Goal: Task Accomplishment & Management: Use online tool/utility

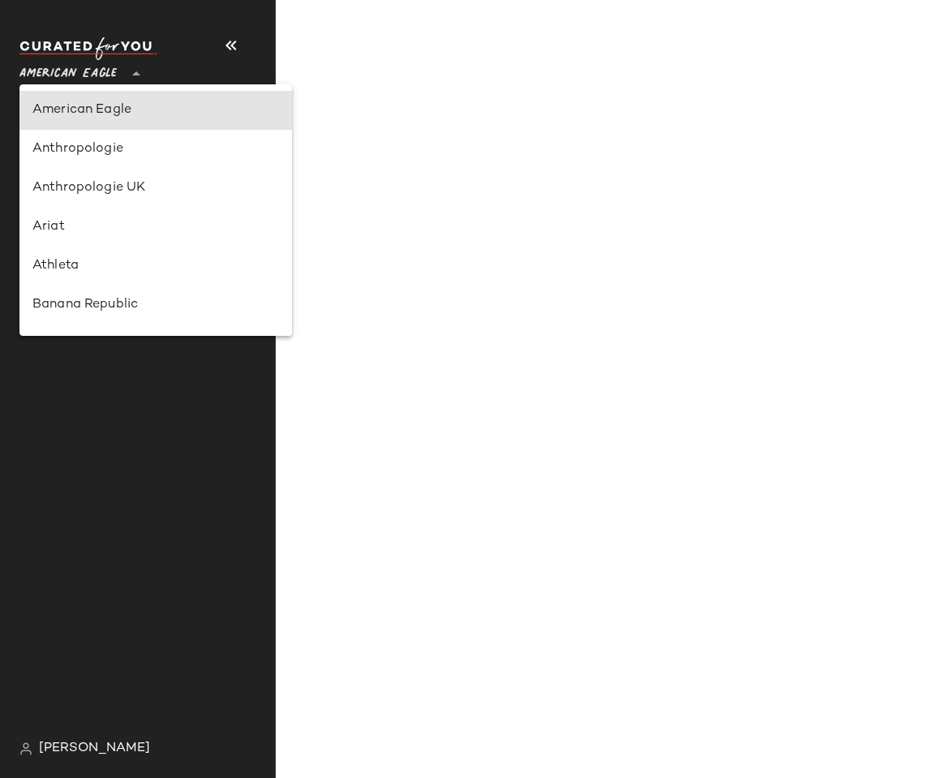
click at [64, 74] on span "American Eagle" at bounding box center [67, 69] width 97 height 29
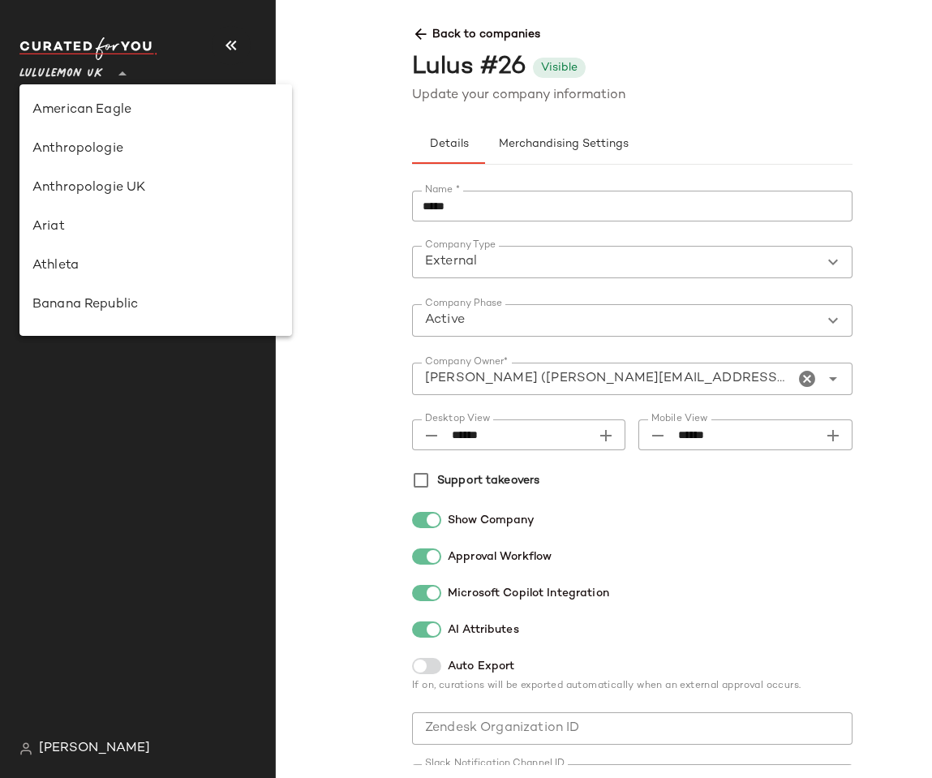
scroll to position [406, 0]
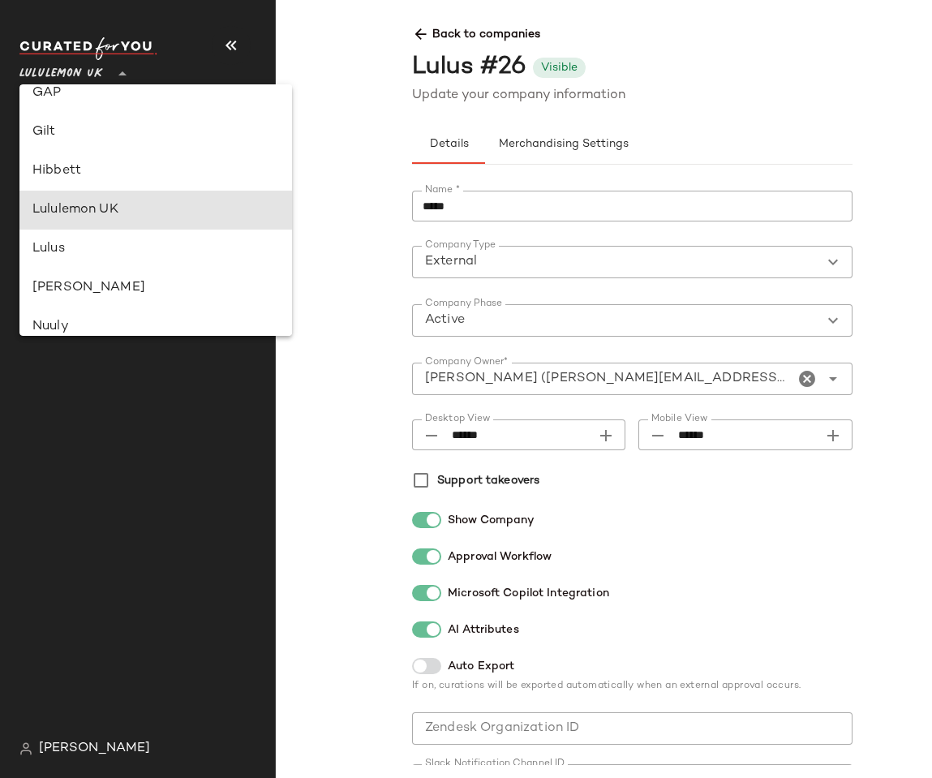
type input "**"
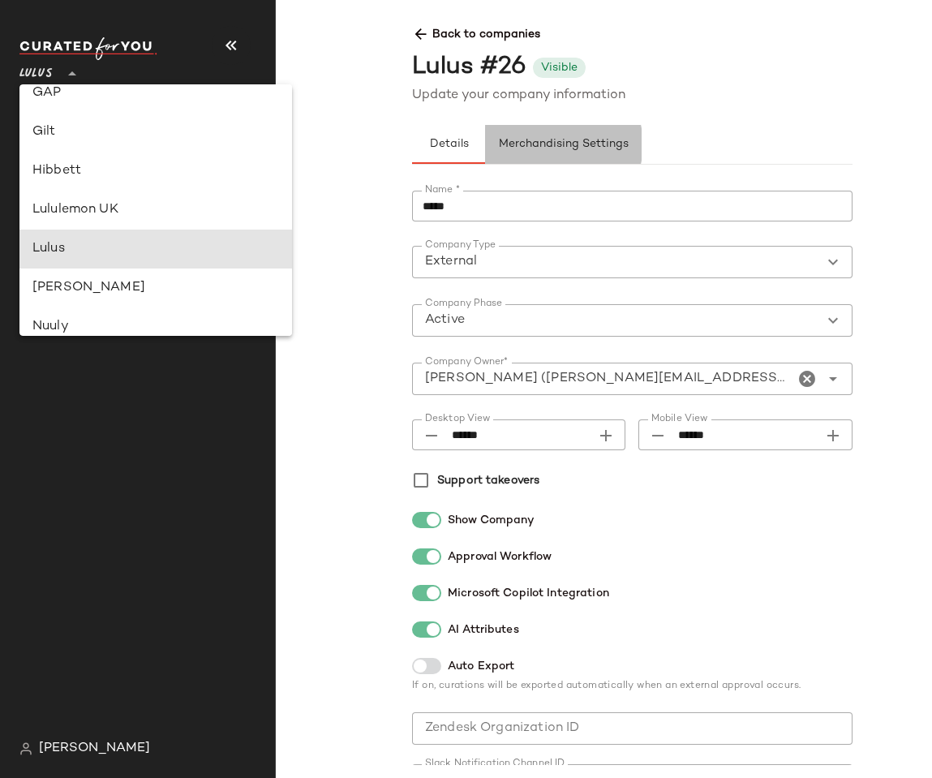
click at [551, 136] on button "Merchandising Settings" at bounding box center [563, 144] width 156 height 39
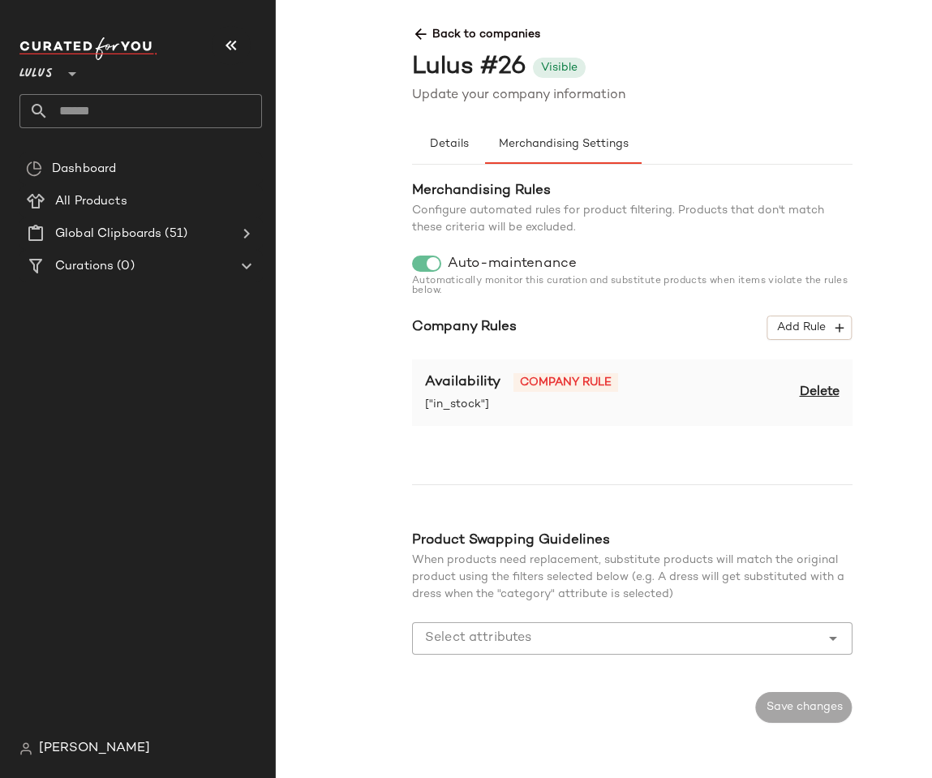
click at [438, 38] on span "Back to companies" at bounding box center [852, 28] width 880 height 30
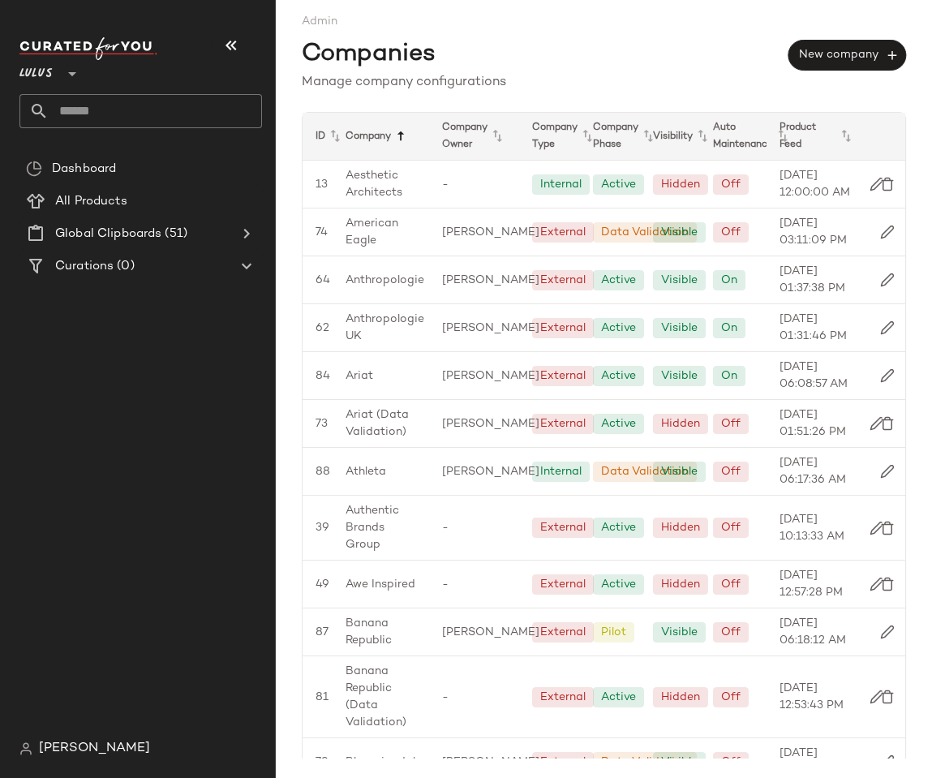
click at [399, 138] on icon at bounding box center [400, 135] width 19 height 19
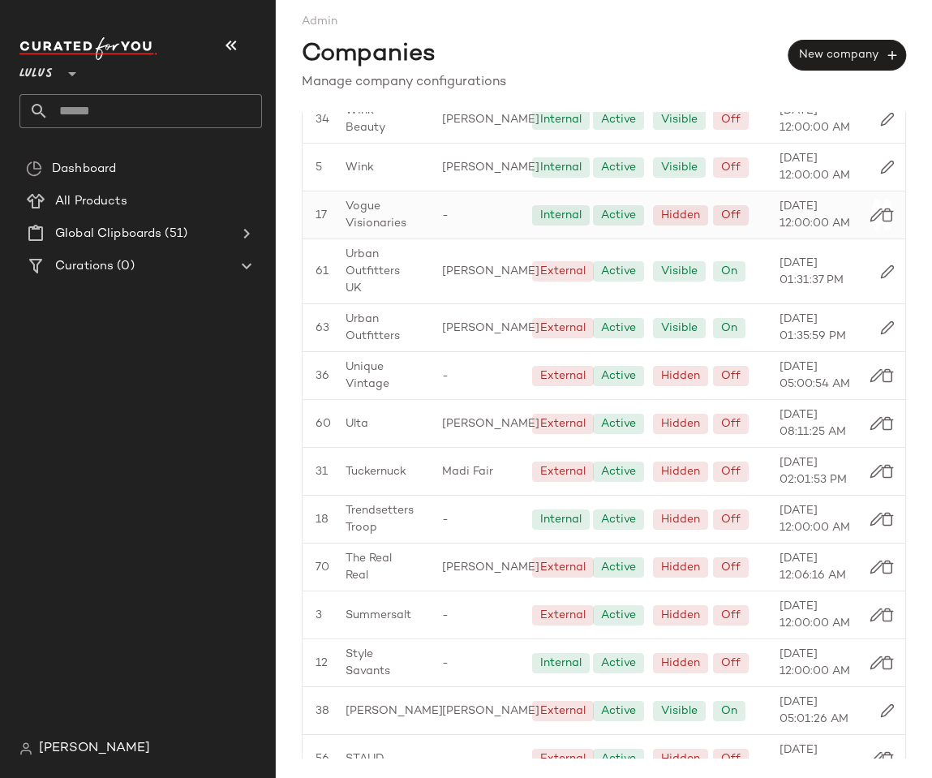
scroll to position [197, 0]
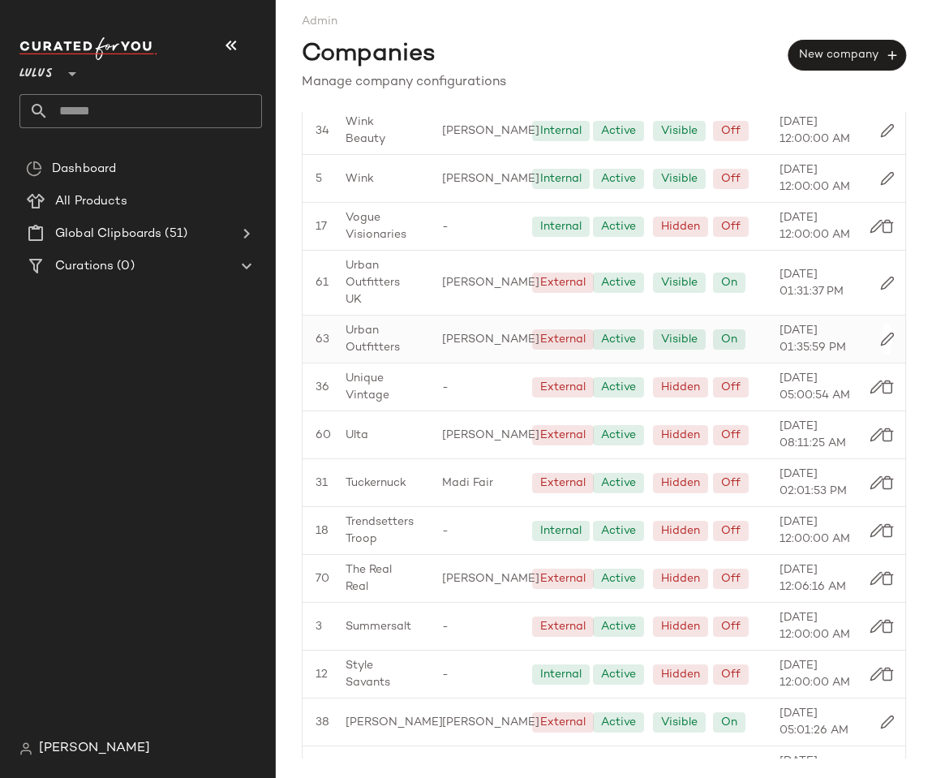
click at [379, 332] on span "Urban Outfitters" at bounding box center [380, 339] width 71 height 34
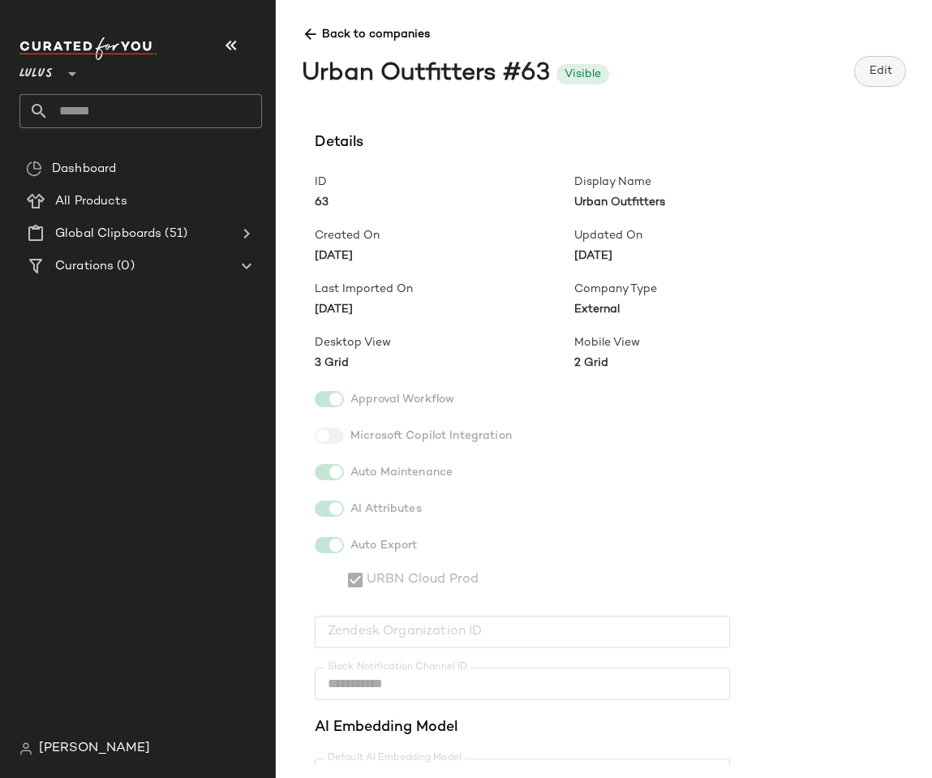
click at [865, 77] on button "Edit" at bounding box center [880, 71] width 52 height 31
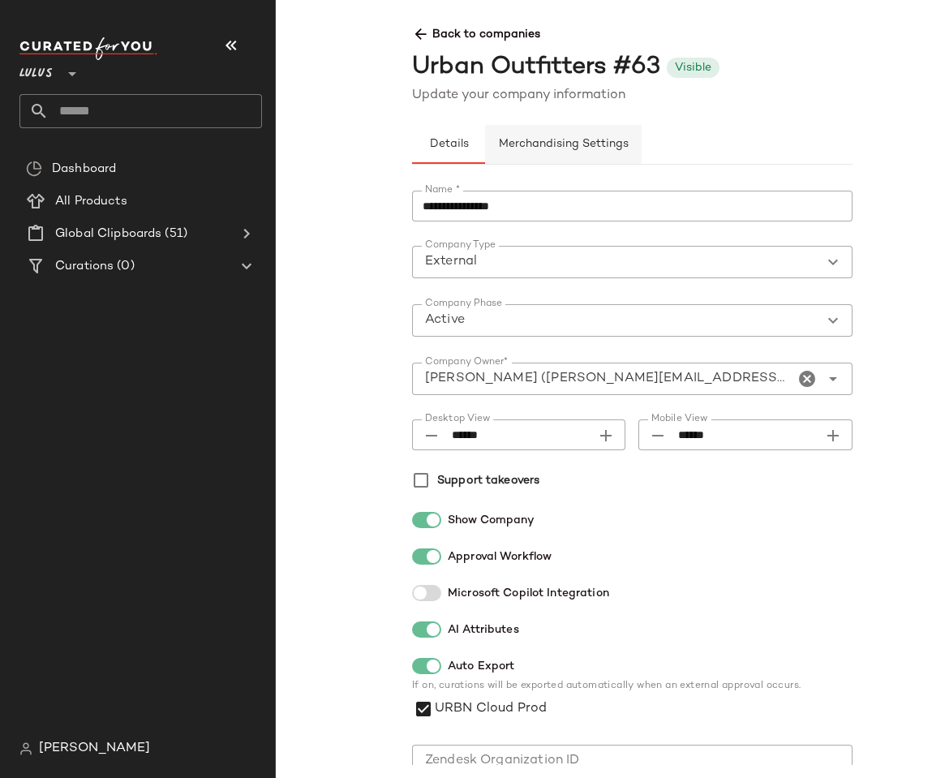
click at [576, 144] on span "Merchandising Settings" at bounding box center [563, 144] width 131 height 13
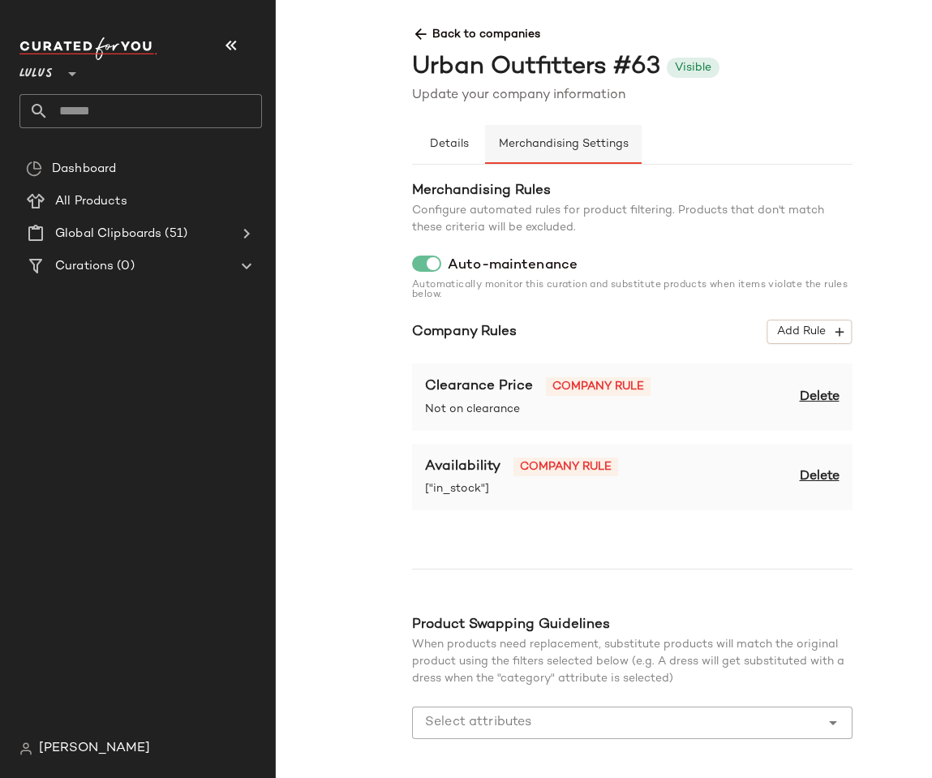
type button "merchandising"
click at [412, 29] on icon at bounding box center [420, 34] width 17 height 17
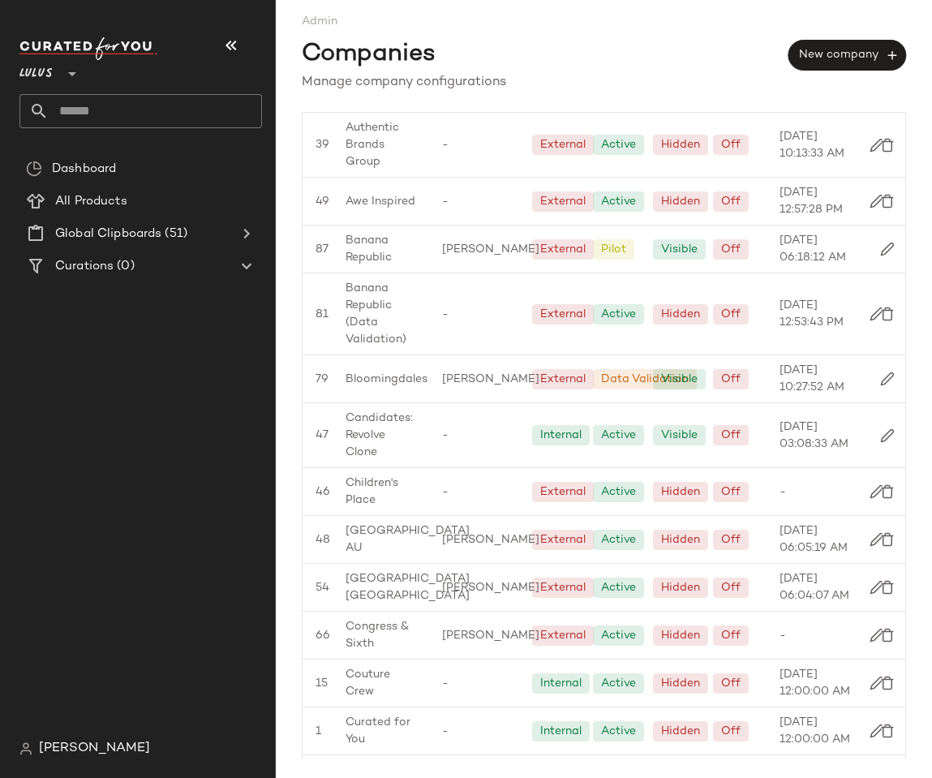
scroll to position [1986, 0]
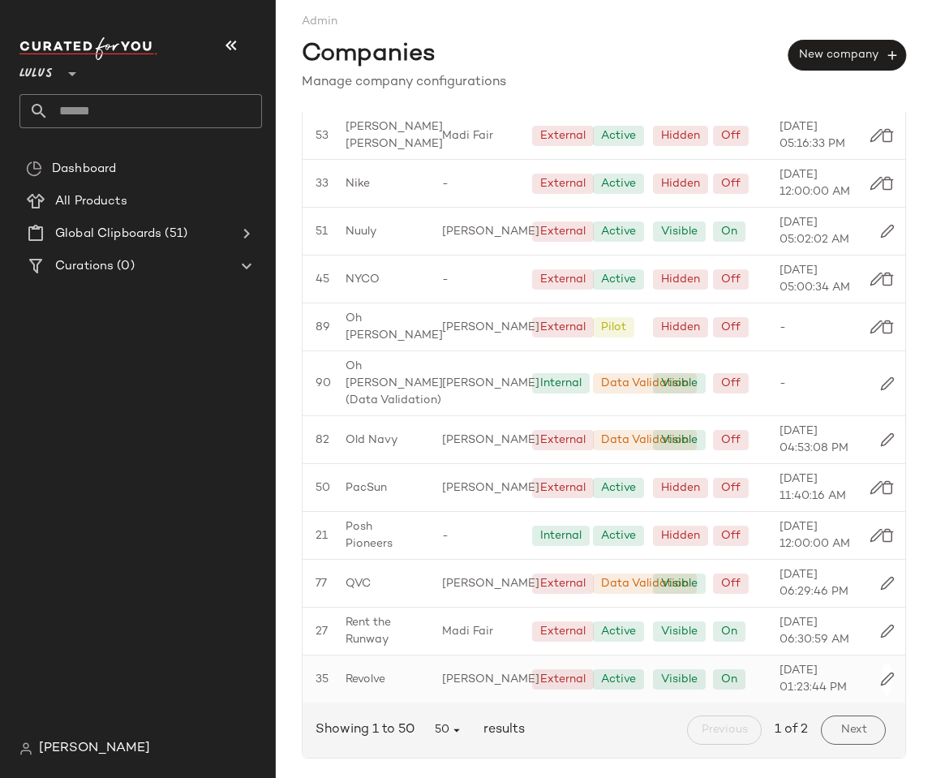
click at [385, 658] on div "Revolve" at bounding box center [380, 678] width 96 height 47
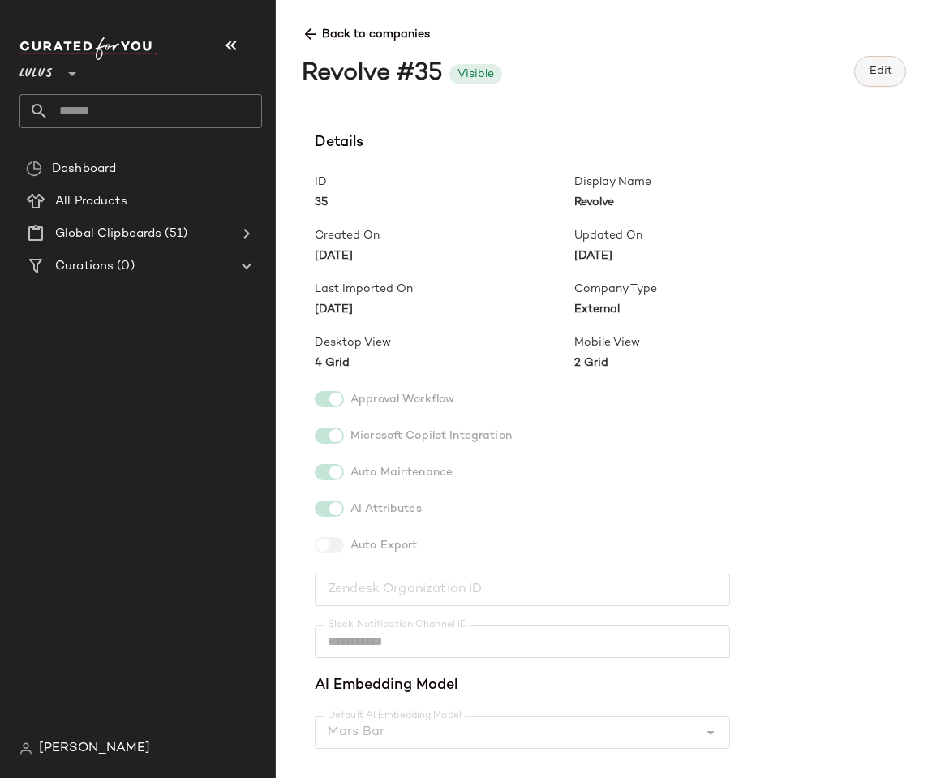
click at [862, 71] on button "Edit" at bounding box center [880, 71] width 52 height 31
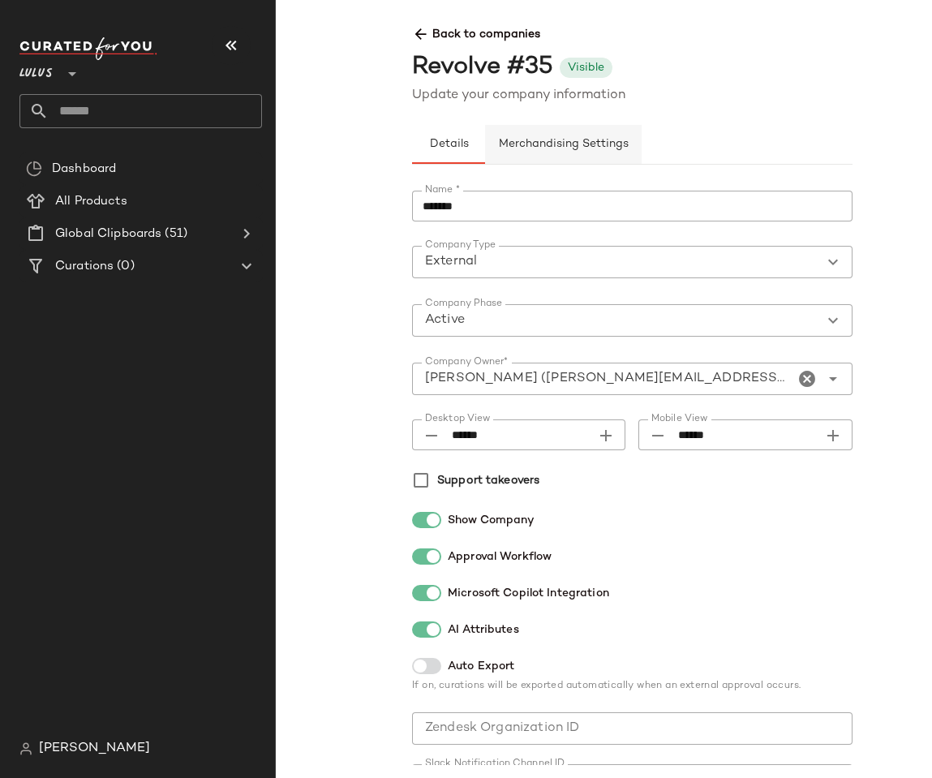
click at [581, 133] on button "Merchandising Settings" at bounding box center [563, 144] width 156 height 39
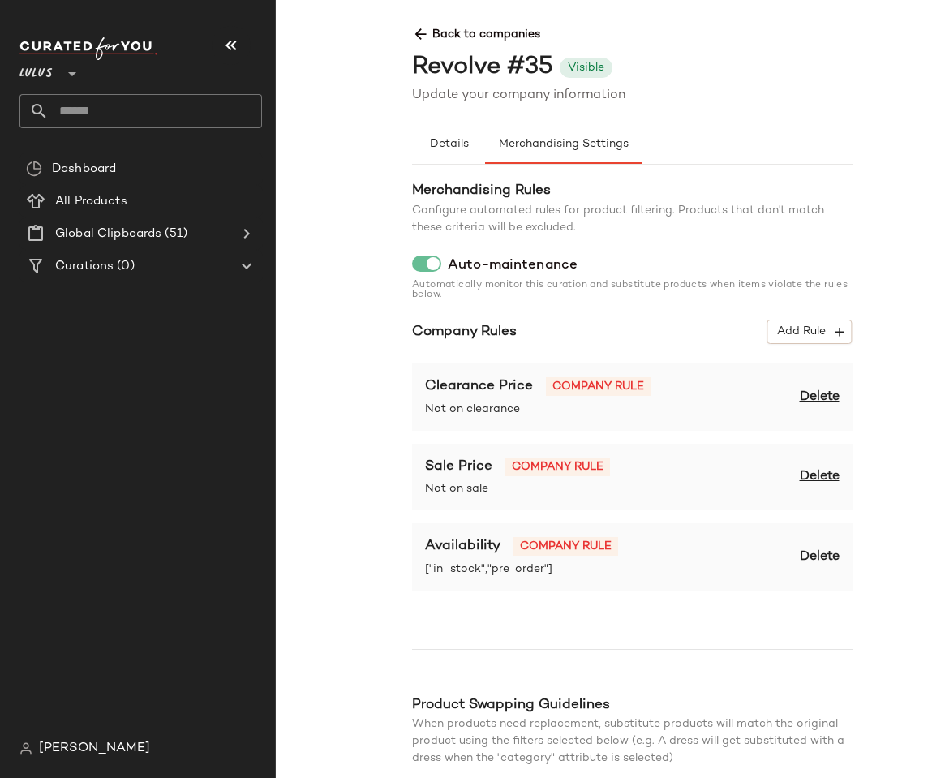
click at [259, 348] on div "Dashboard All Products Global Clipboards (51) Curations (0)" at bounding box center [146, 442] width 255 height 580
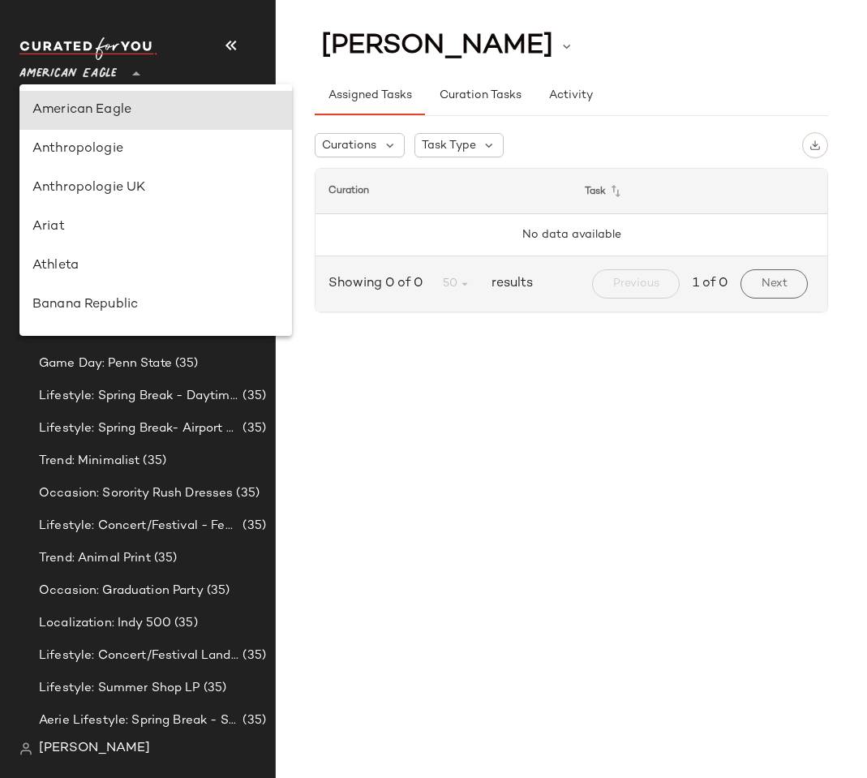
click at [87, 77] on span "American Eagle" at bounding box center [67, 69] width 97 height 29
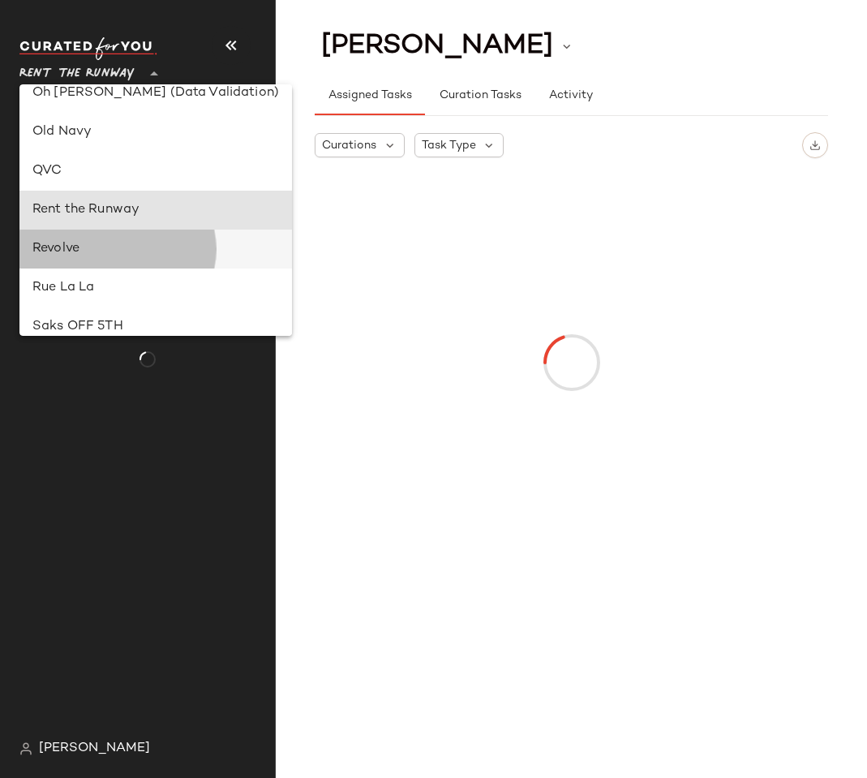
click at [45, 250] on div "Revolve" at bounding box center [155, 248] width 246 height 19
type input "**"
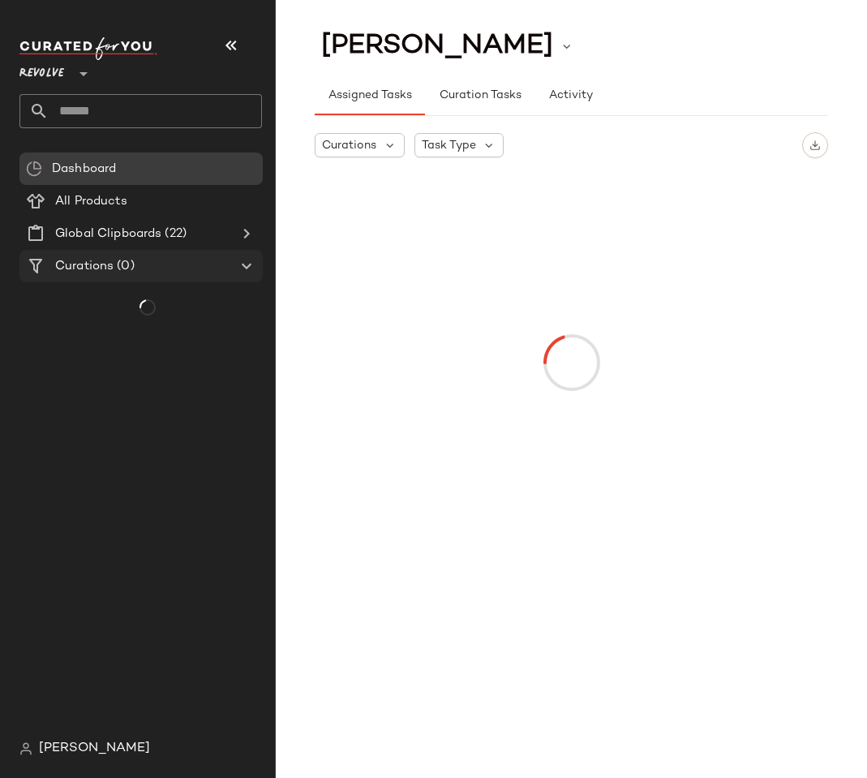
click at [98, 265] on span "Curations" at bounding box center [84, 266] width 58 height 19
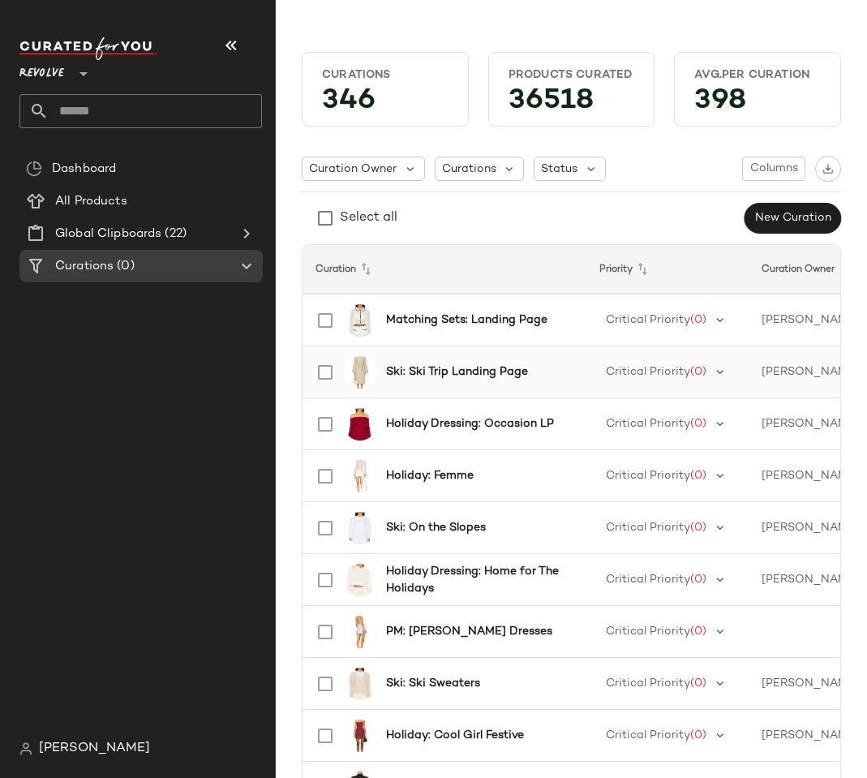
click at [408, 368] on b "Ski: Ski Trip Landing Page" at bounding box center [457, 371] width 142 height 17
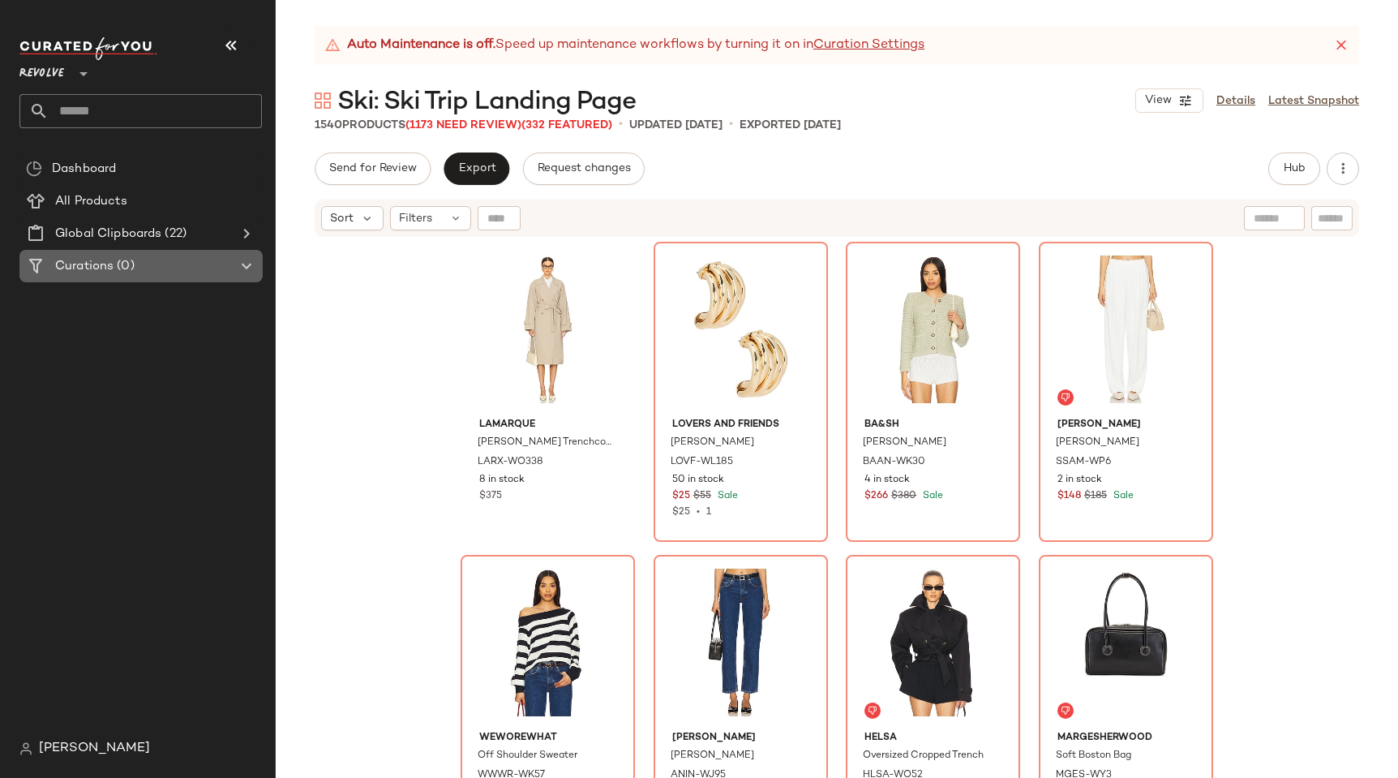
click at [95, 273] on span "Curations" at bounding box center [84, 266] width 58 height 19
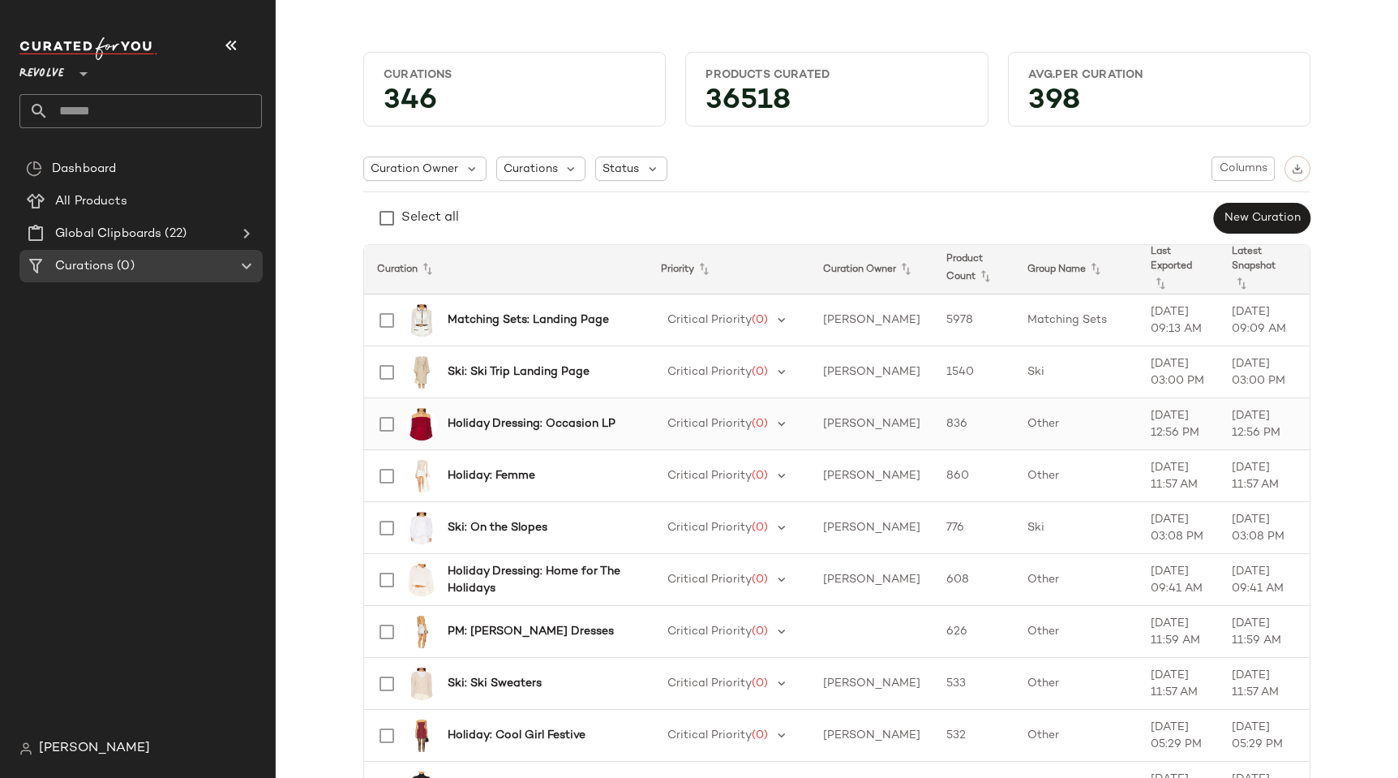
click at [499, 420] on b "Holiday Dressing: Occasion LP" at bounding box center [532, 423] width 168 height 17
click at [866, 162] on span "Columns" at bounding box center [1243, 168] width 49 height 13
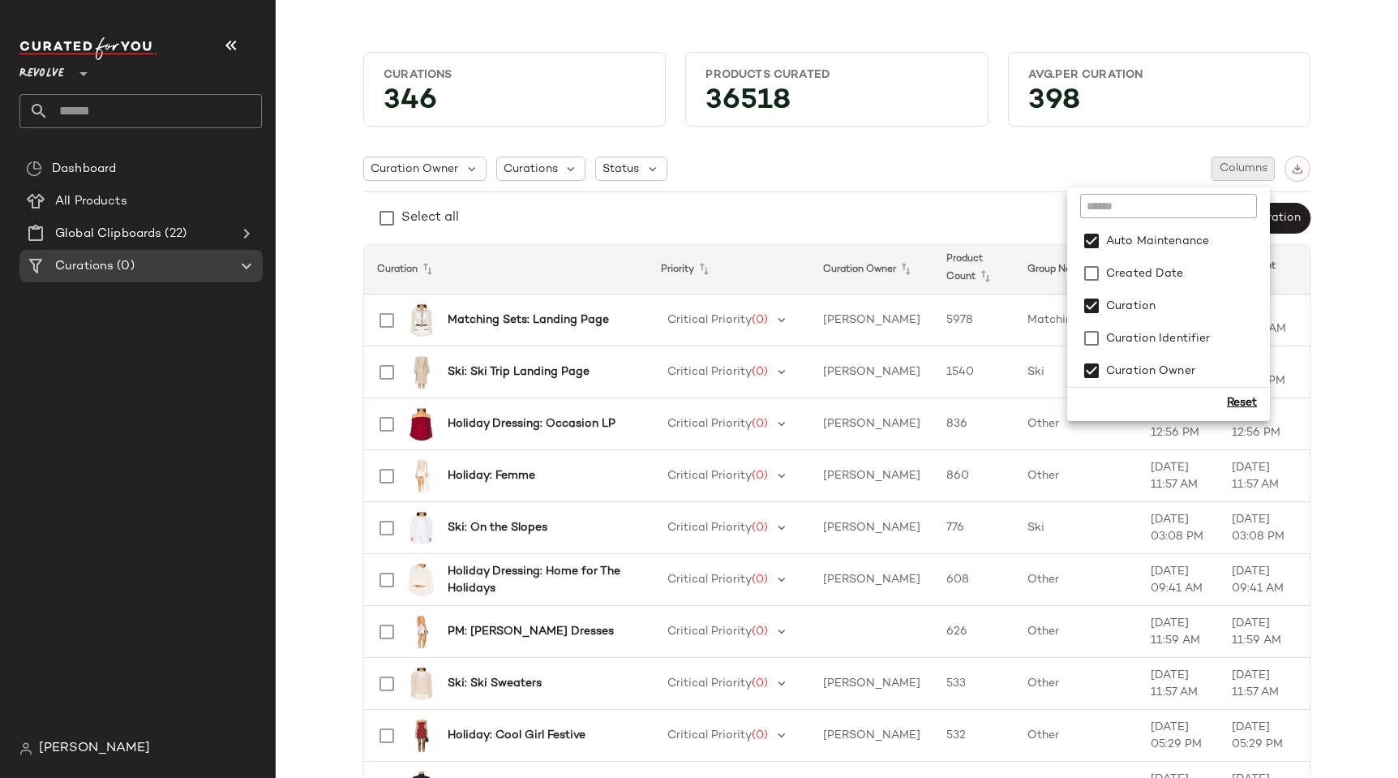
click at [866, 211] on div "Select all New Curation" at bounding box center [836, 218] width 947 height 32
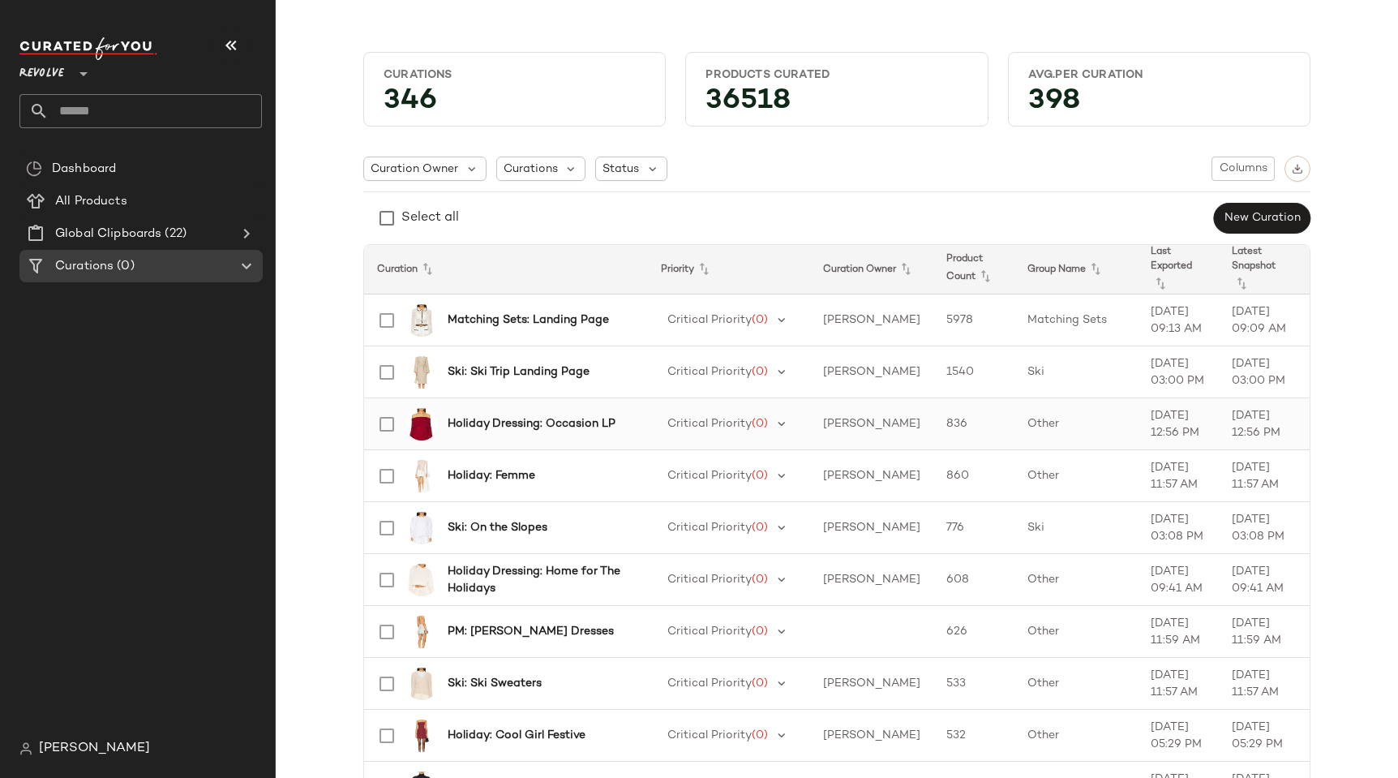
scroll to position [0, 75]
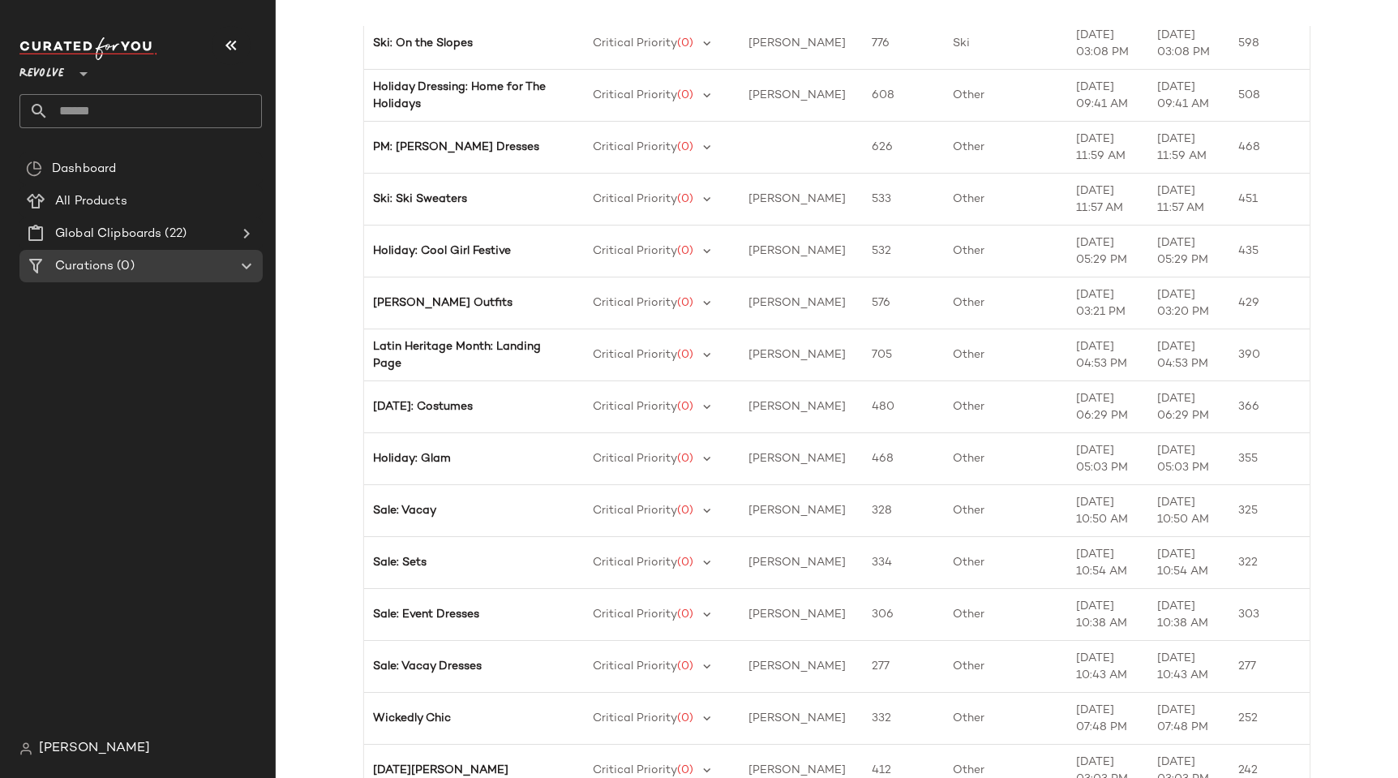
scroll to position [485, 0]
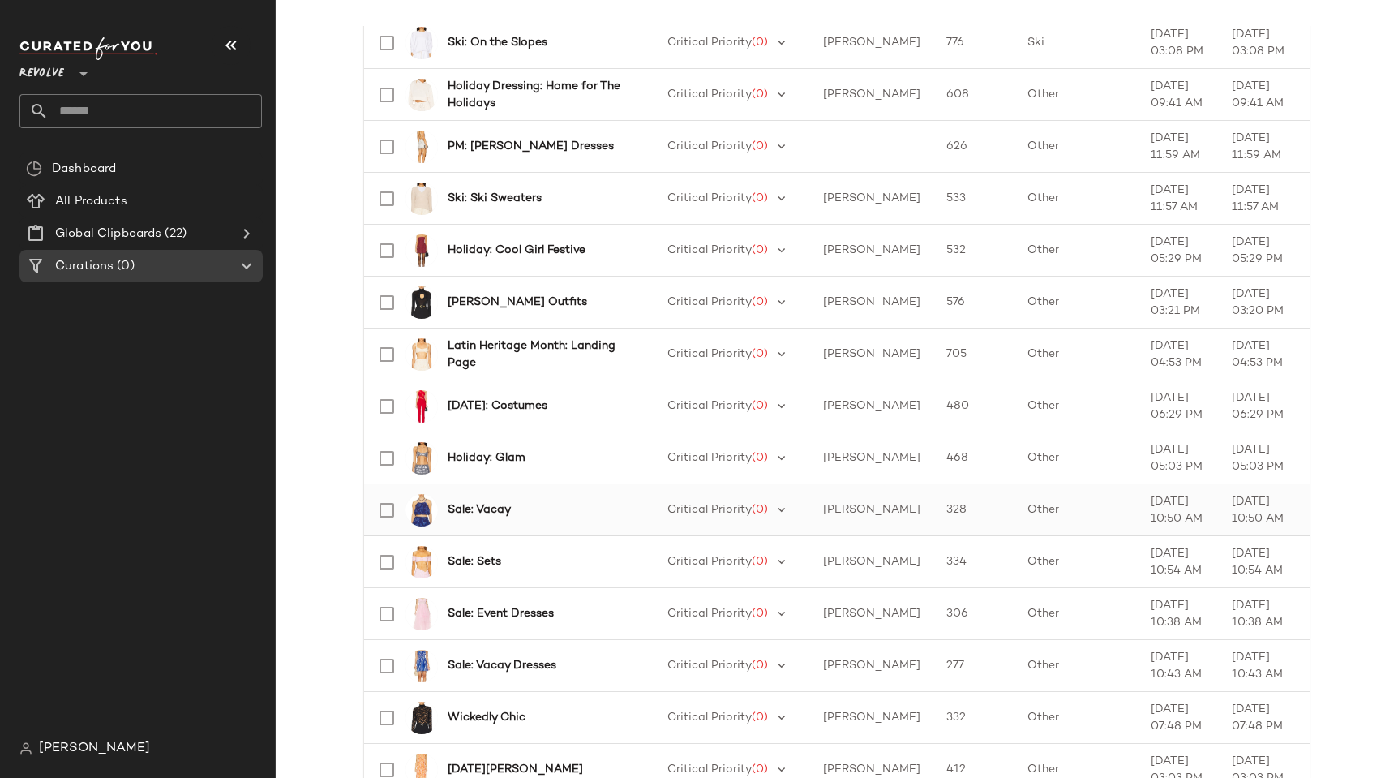
click at [456, 516] on b "Sale: Vacay" at bounding box center [479, 509] width 63 height 17
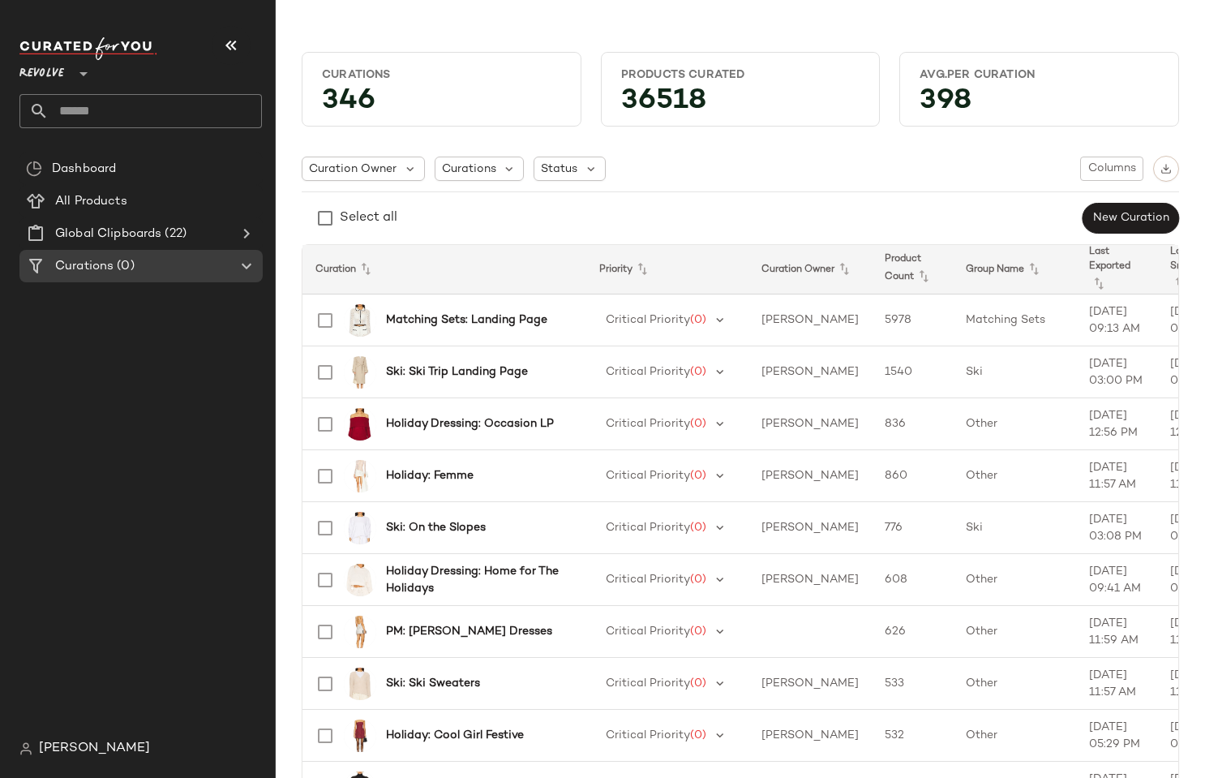
click at [84, 106] on input "text" at bounding box center [155, 111] width 213 height 34
type input "*"
type input "****"
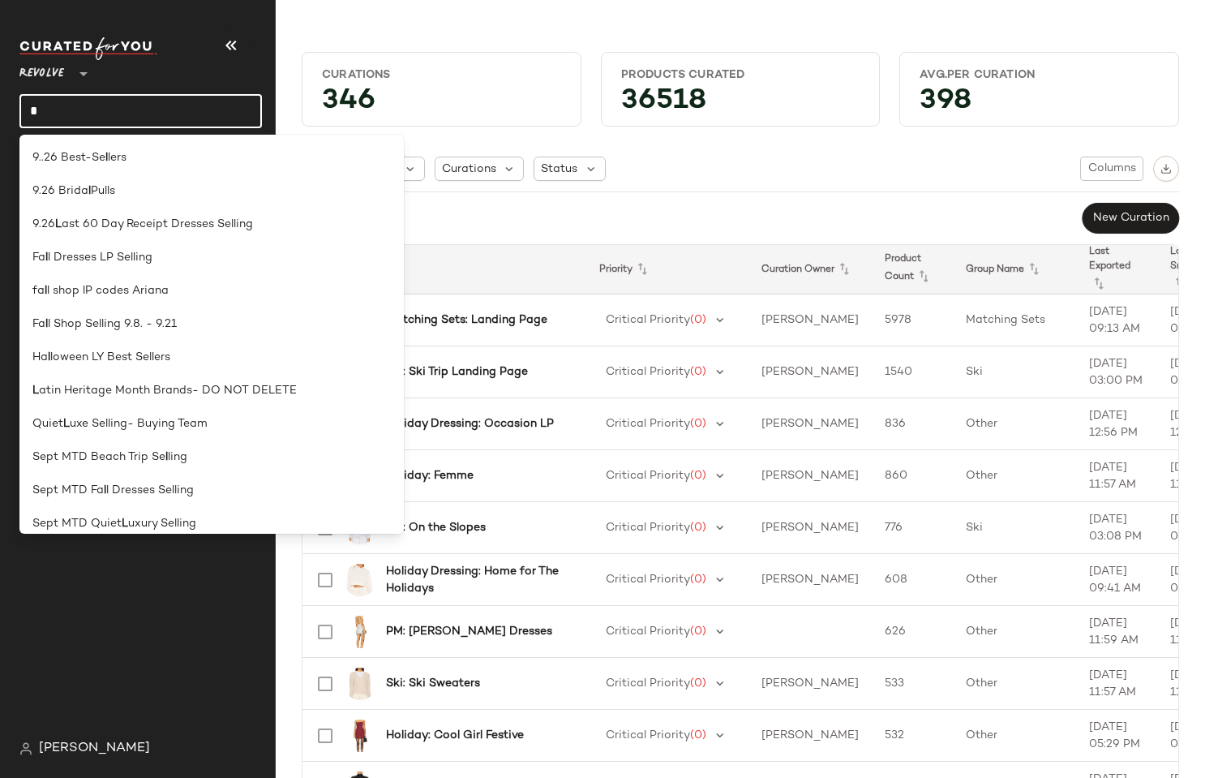
type input "*"
click at [653, 183] on div "Curation Owner Curations Status Columns Select all New Curation" at bounding box center [740, 195] width 877 height 79
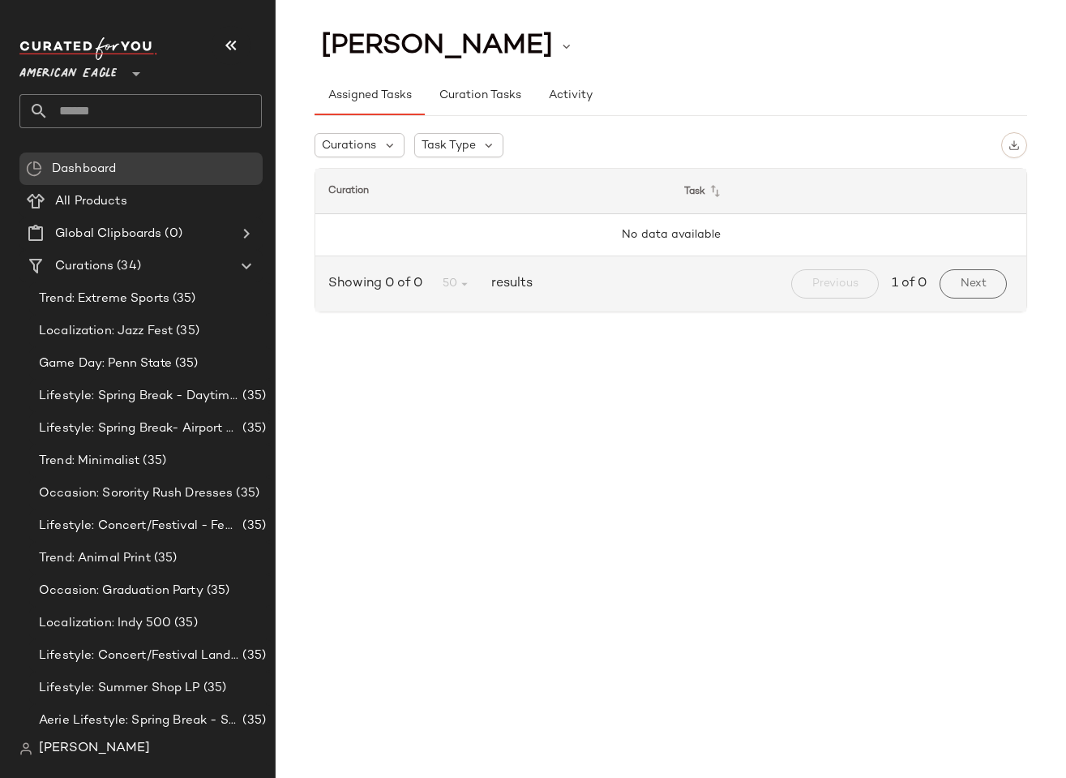
click at [58, 744] on span "[PERSON_NAME]" at bounding box center [94, 748] width 111 height 19
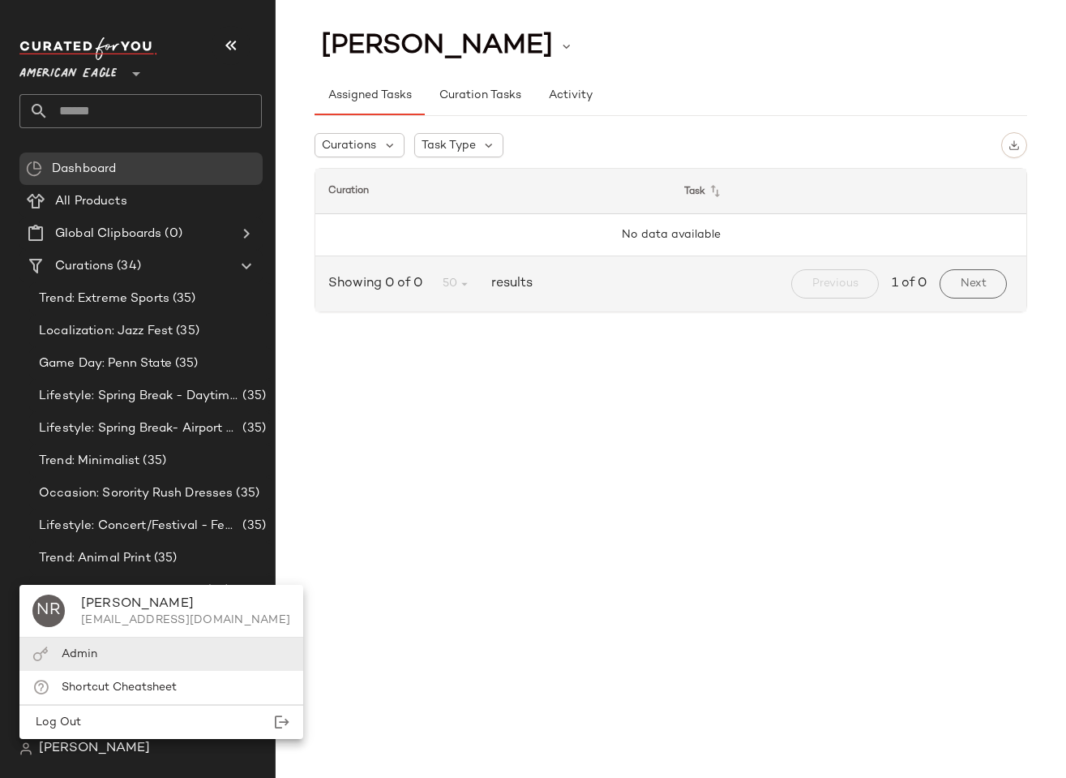
click at [65, 658] on span "Admin" at bounding box center [80, 654] width 36 height 12
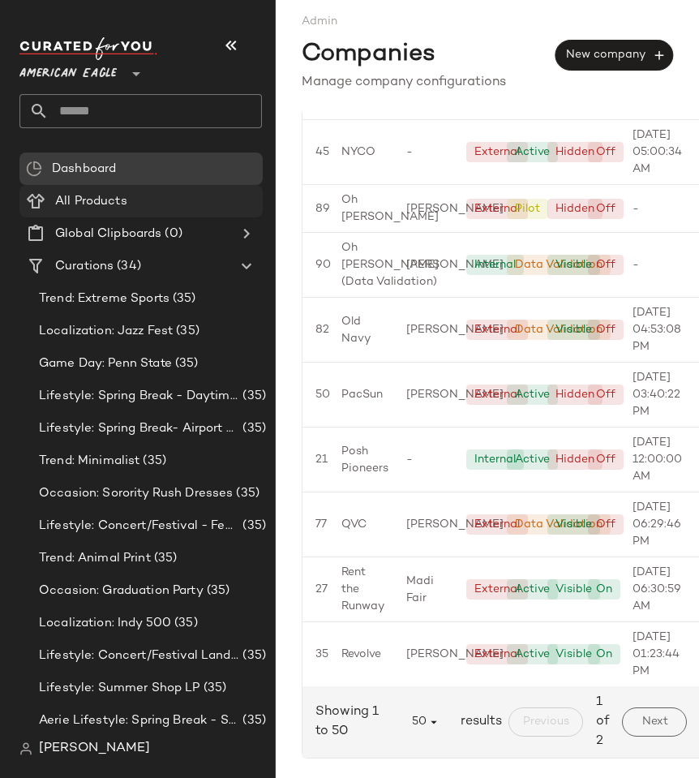
scroll to position [3475, 0]
click at [655, 715] on span "Next" at bounding box center [654, 721] width 27 height 13
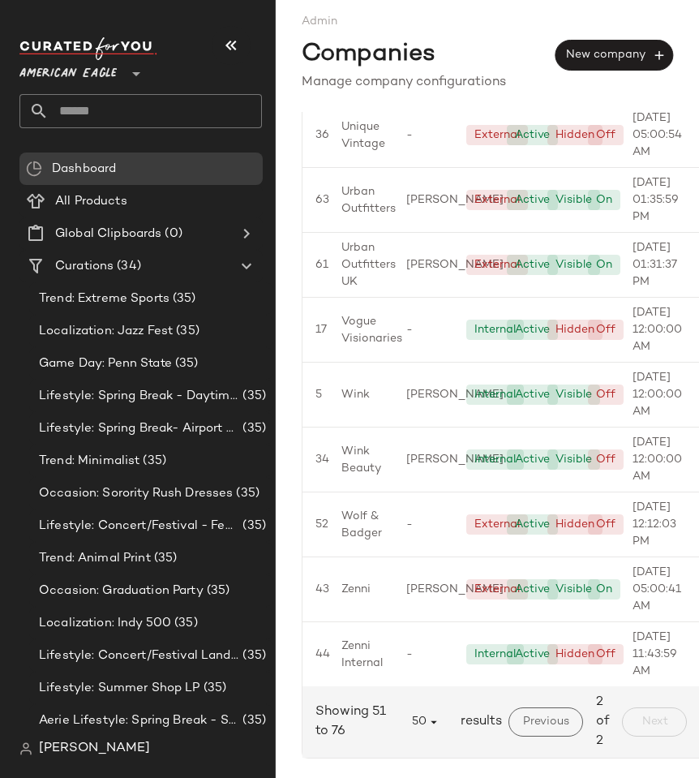
scroll to position [1629, 0]
click at [464, 32] on div "Companies New company" at bounding box center [487, 51] width 371 height 43
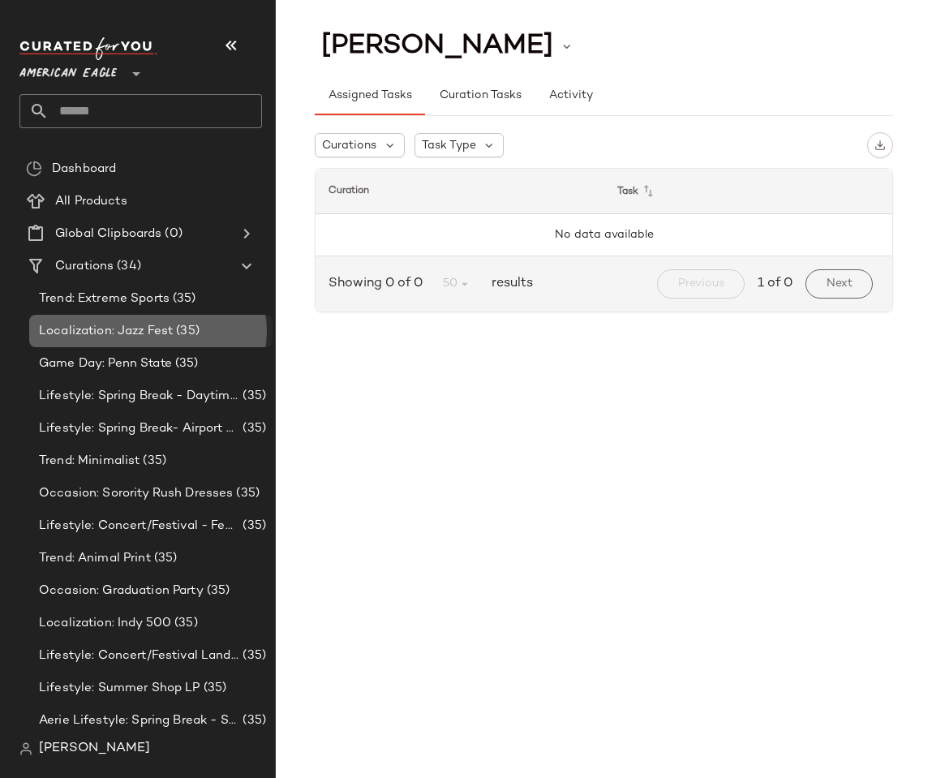
click at [122, 345] on div "Localization: Jazz Fest (35)" at bounding box center [150, 331] width 243 height 32
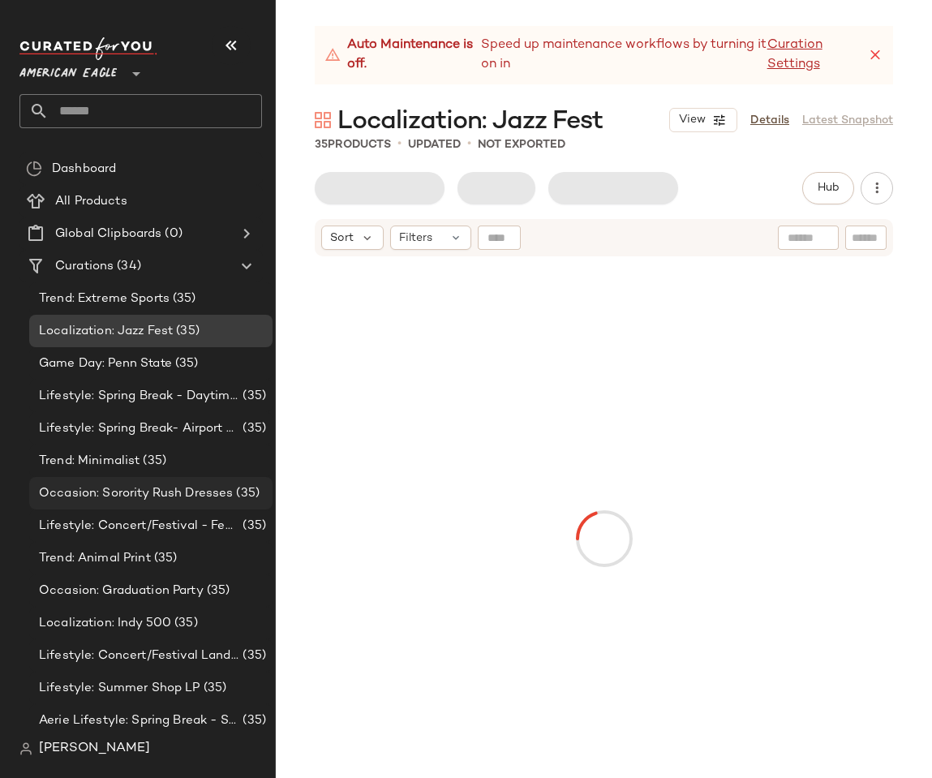
click at [149, 491] on span "Occasion: Sorority Rush Dresses" at bounding box center [136, 493] width 194 height 19
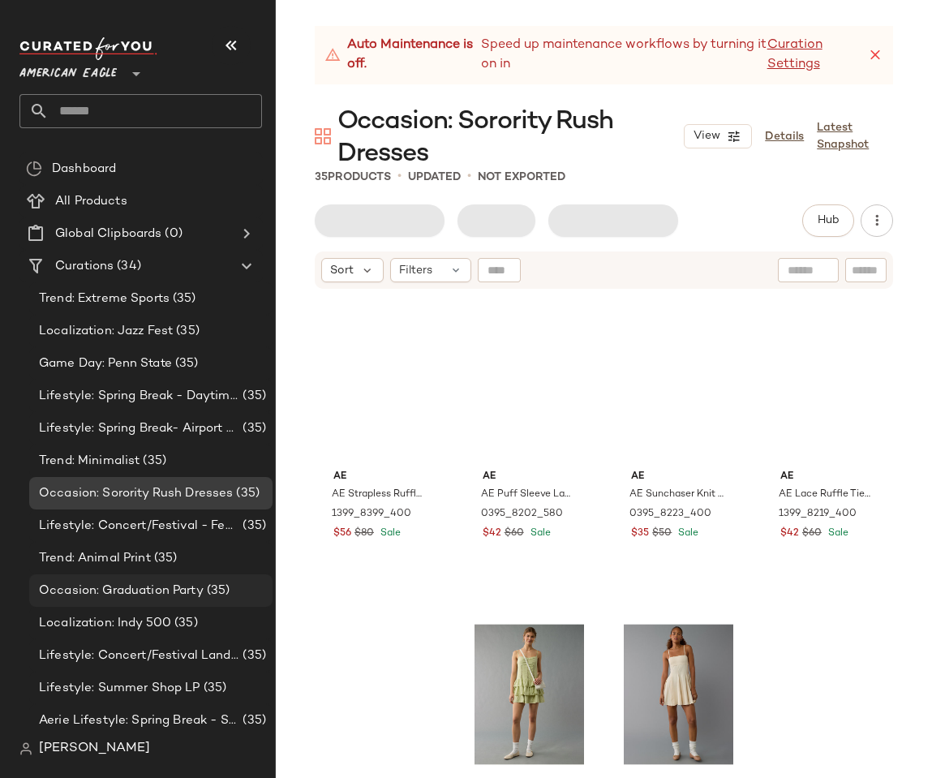
click at [167, 577] on div "Occasion: Graduation Party (35)" at bounding box center [150, 590] width 243 height 32
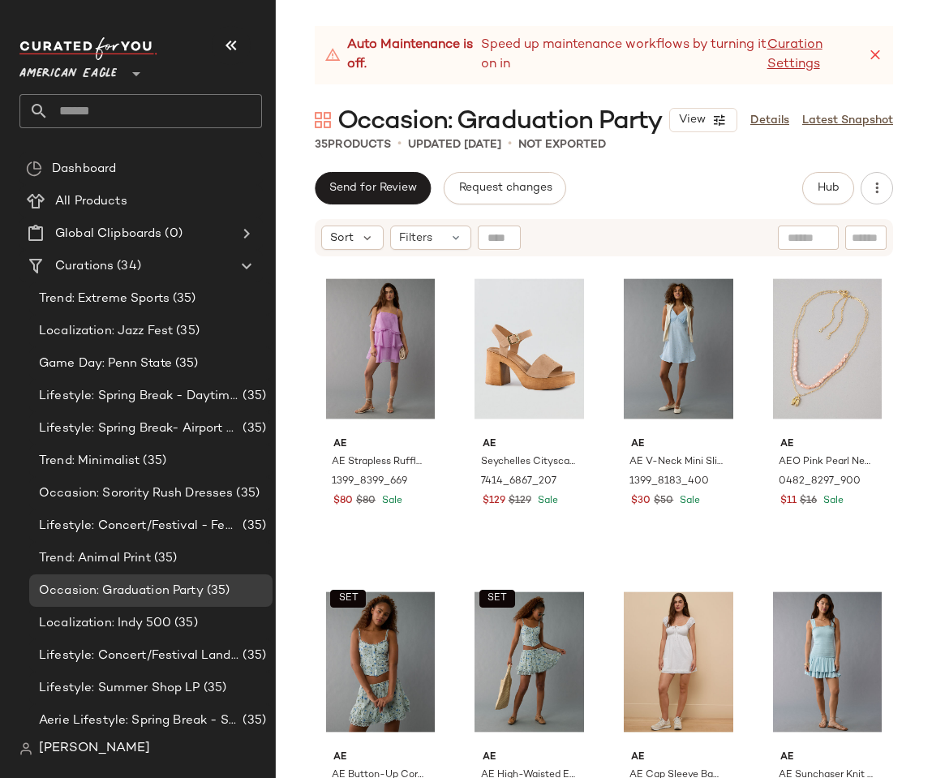
click at [6, 589] on nav "American Eagle ** Dashboard All Products Global Clipboards (0) Curations (34) T…" at bounding box center [138, 389] width 276 height 778
click at [120, 528] on span "Lifestyle: Concert/Festival - Femme" at bounding box center [139, 525] width 200 height 19
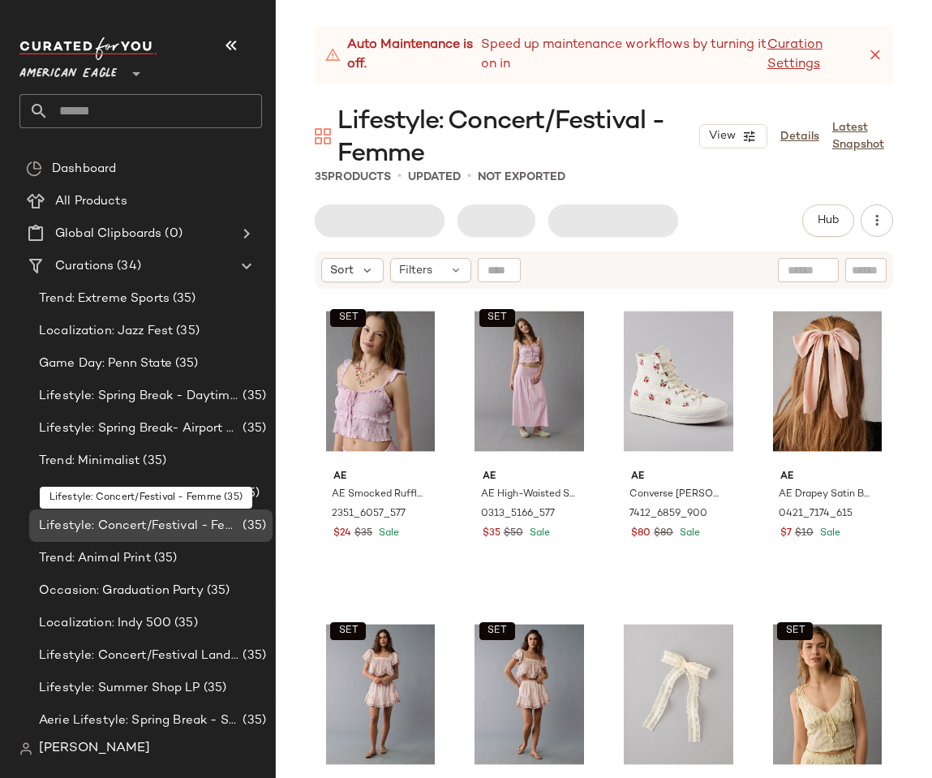
scroll to position [653, 0]
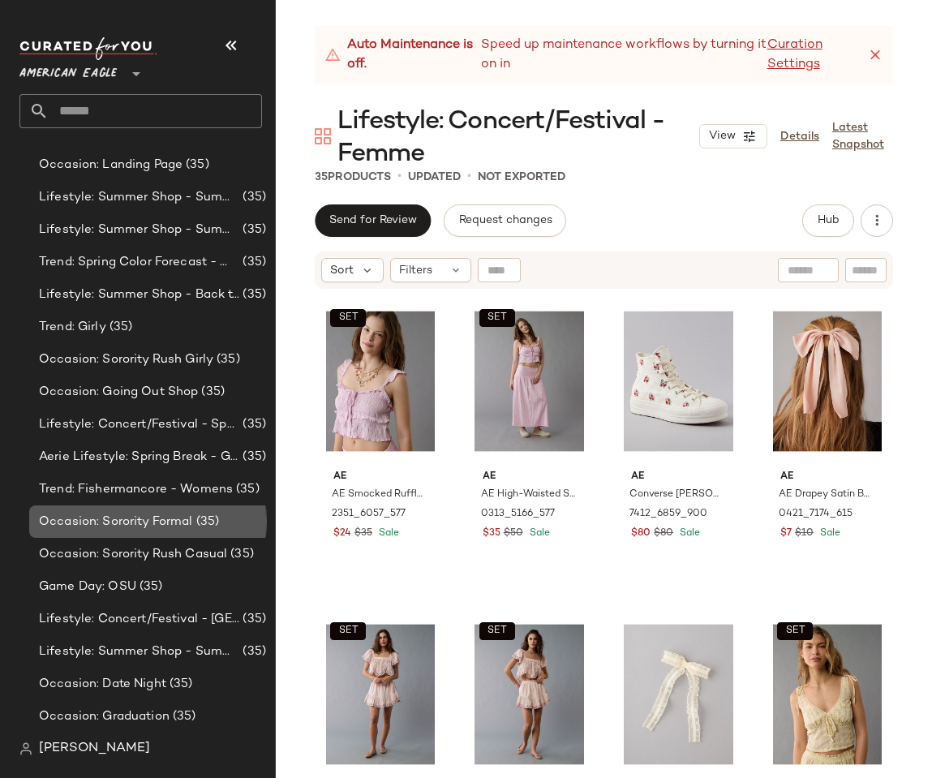
click at [120, 528] on span "Occasion: Sorority Formal" at bounding box center [116, 521] width 154 height 19
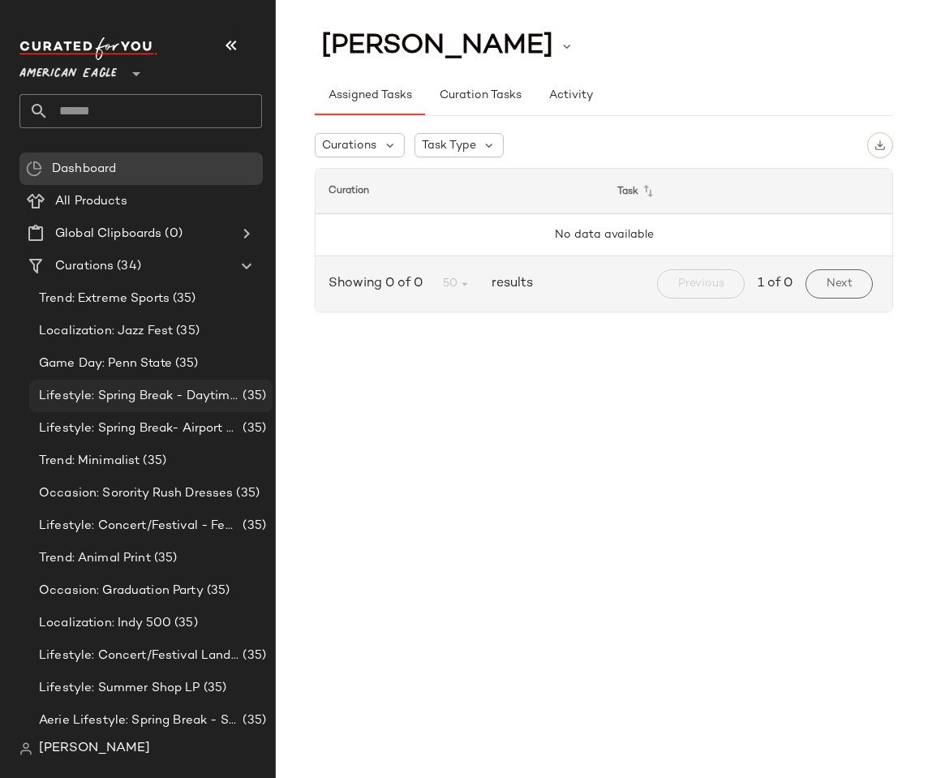
click at [102, 387] on span "Lifestyle: Spring Break - Daytime Casual" at bounding box center [139, 396] width 200 height 19
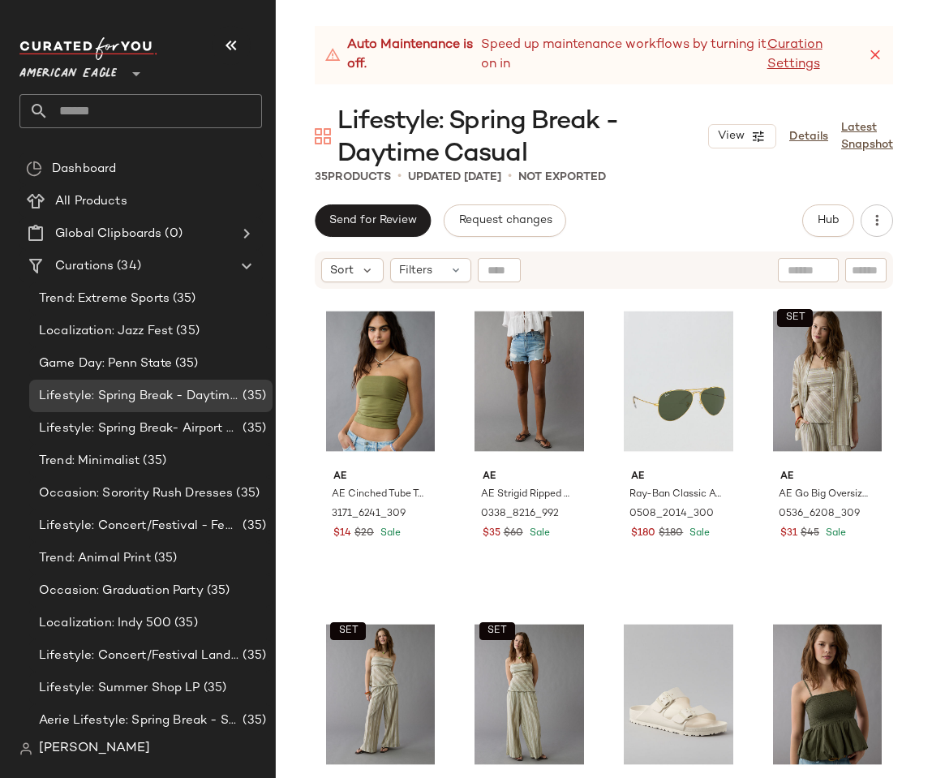
click at [69, 749] on span "[PERSON_NAME]" at bounding box center [94, 748] width 111 height 19
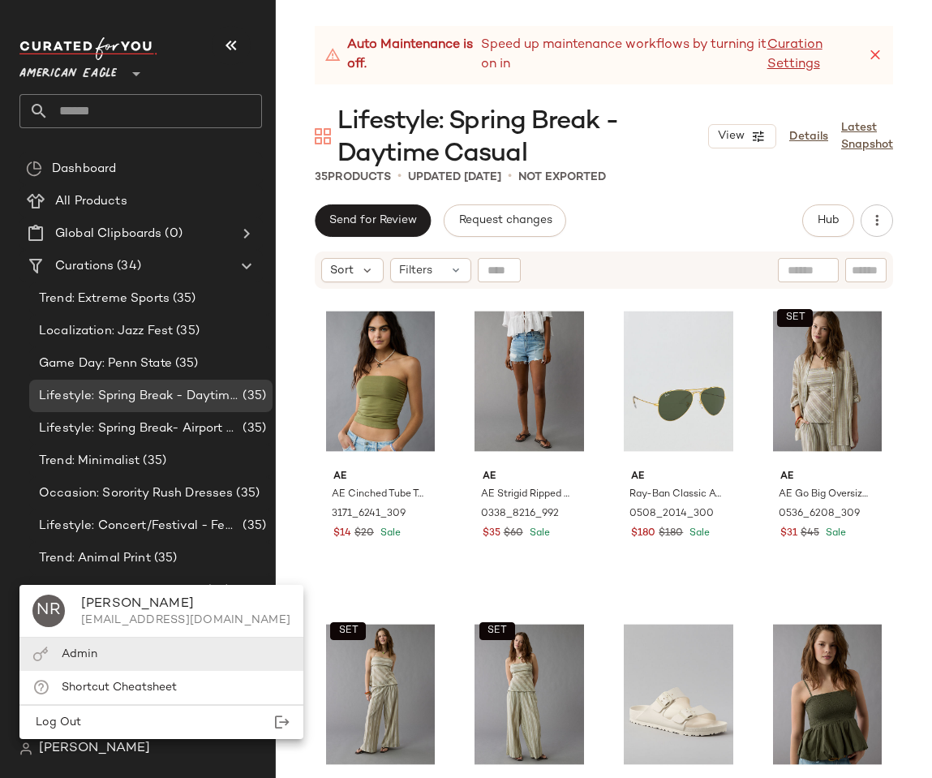
click at [66, 646] on div "Admin" at bounding box center [80, 653] width 36 height 17
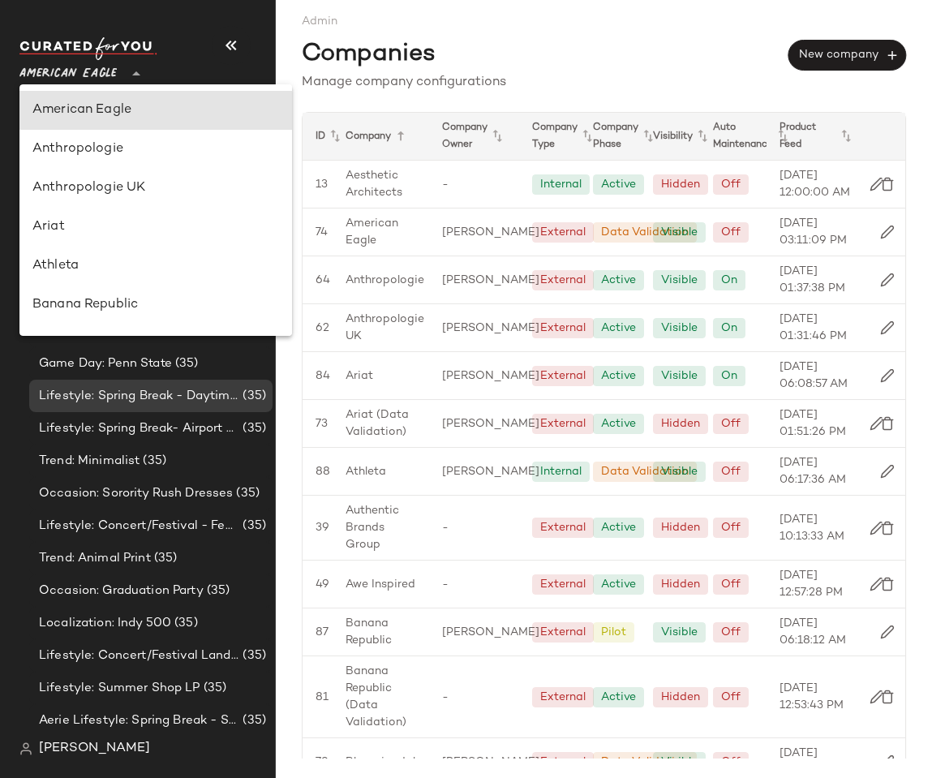
click at [84, 66] on span "American Eagle" at bounding box center [67, 69] width 97 height 29
click at [106, 150] on div "Anthropologie" at bounding box center [155, 148] width 246 height 19
type input "**"
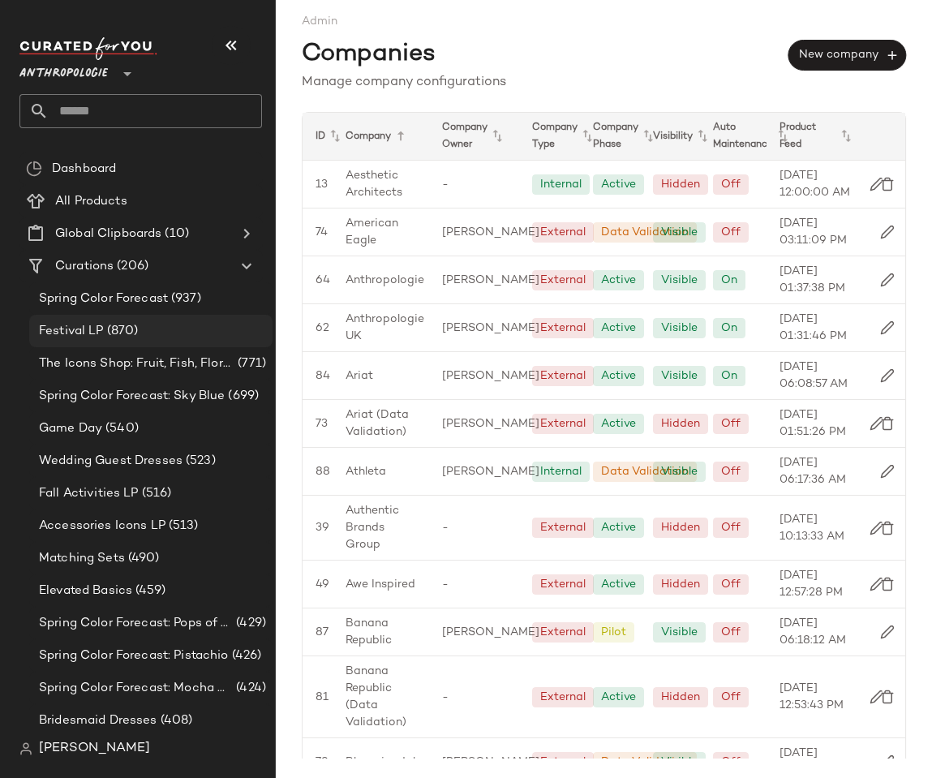
click at [111, 324] on span "(870)" at bounding box center [121, 331] width 35 height 19
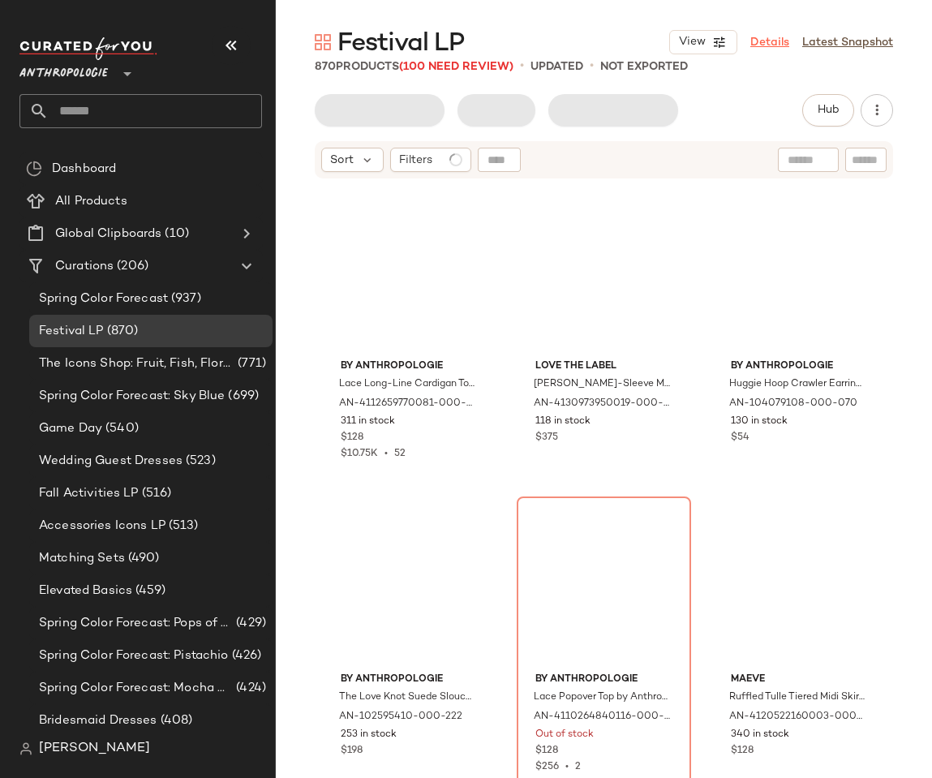
click at [768, 41] on link "Details" at bounding box center [769, 42] width 39 height 17
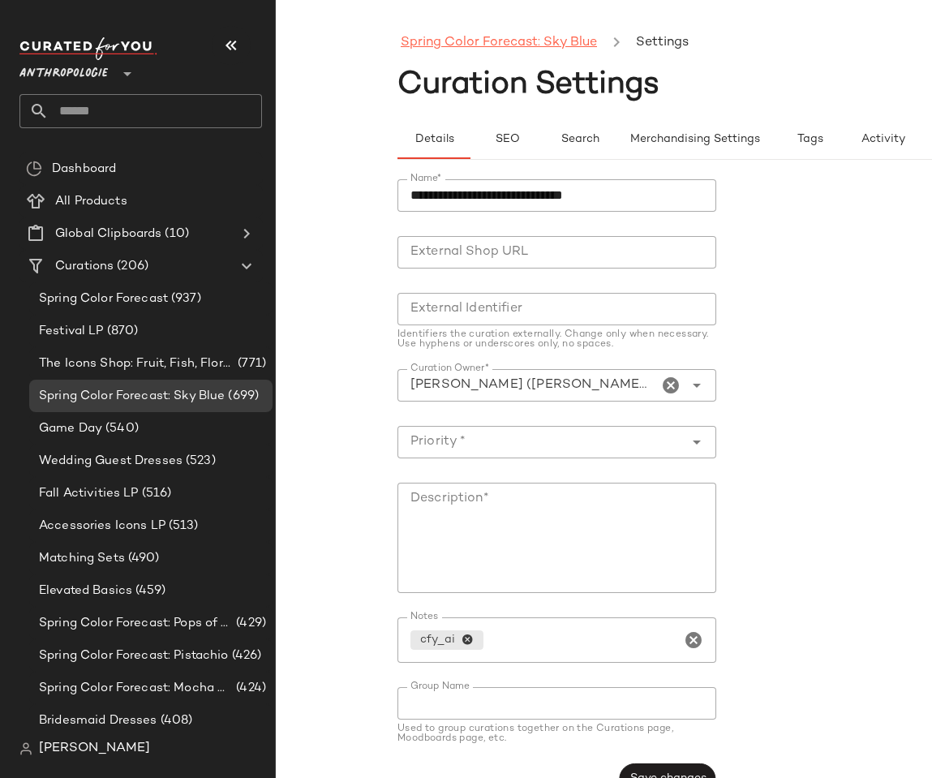
click at [474, 39] on link "Spring Color Forecast: Sky Blue" at bounding box center [499, 42] width 196 height 21
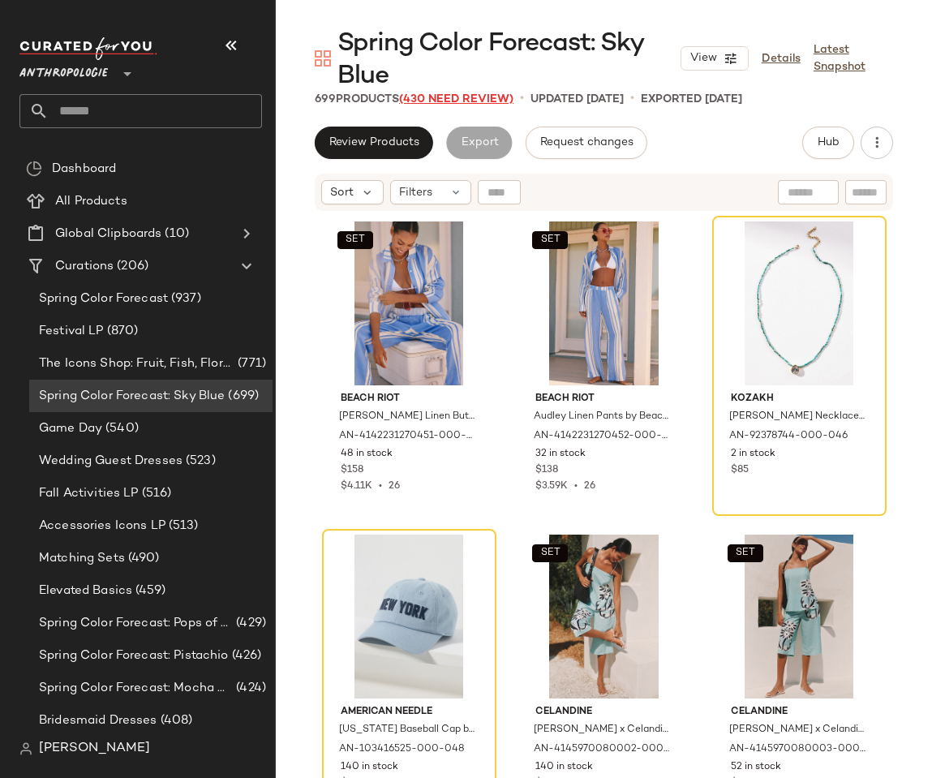
click at [484, 98] on span "(430 Need Review)" at bounding box center [456, 99] width 114 height 12
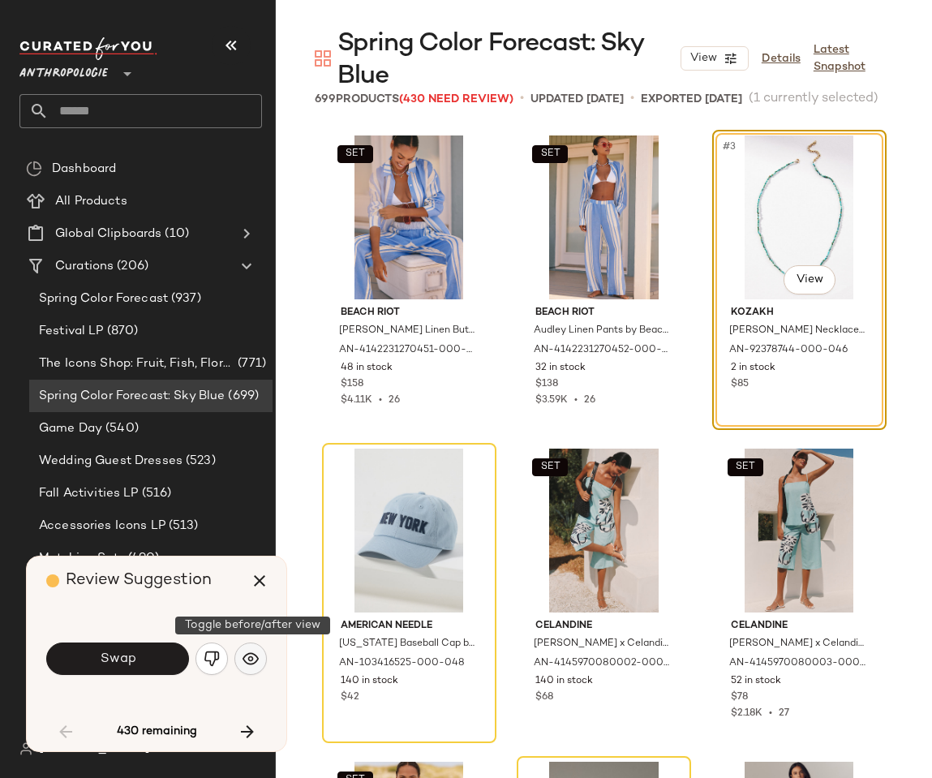
click at [253, 656] on img "button" at bounding box center [250, 658] width 16 height 16
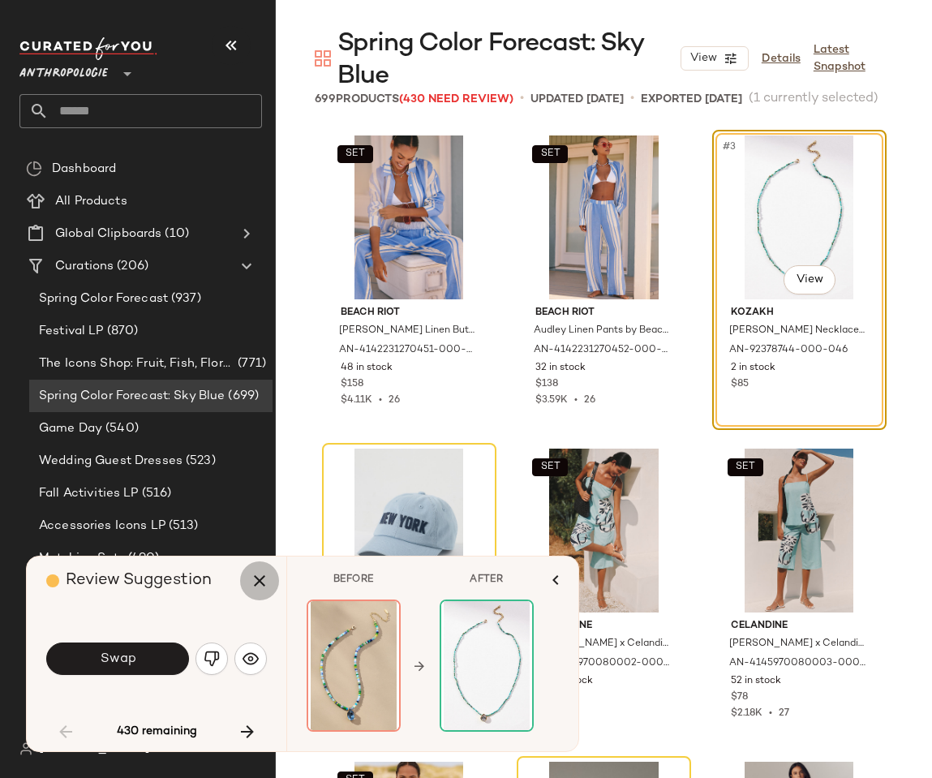
click at [268, 583] on icon "button" at bounding box center [259, 580] width 19 height 19
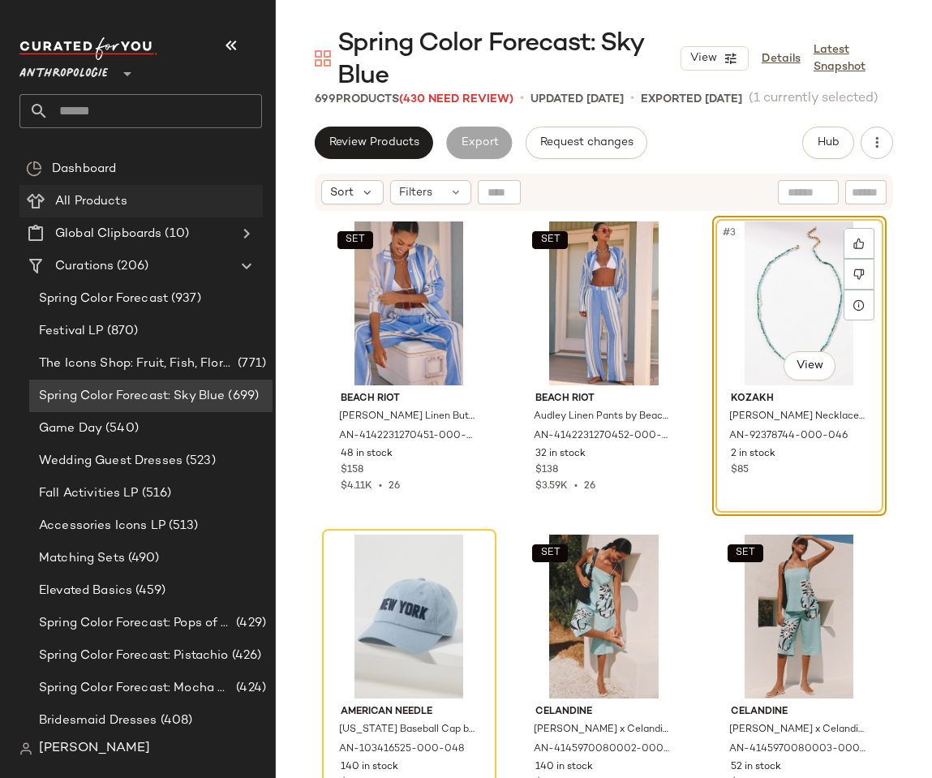
click at [109, 196] on span "All Products" at bounding box center [91, 201] width 72 height 19
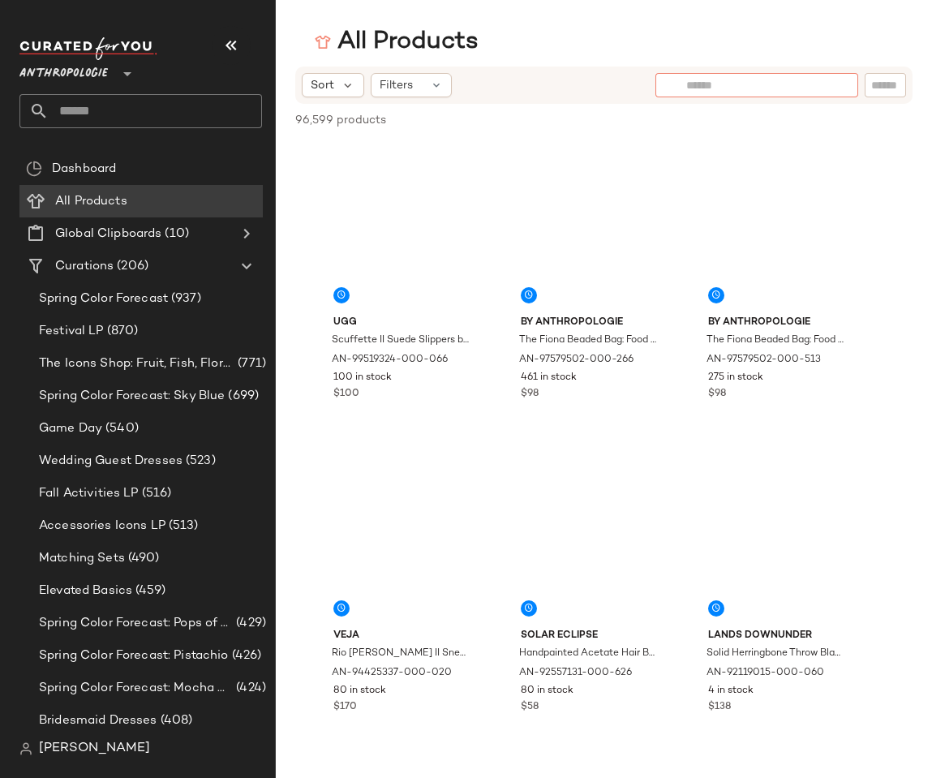
click at [816, 84] on input "text" at bounding box center [756, 85] width 141 height 17
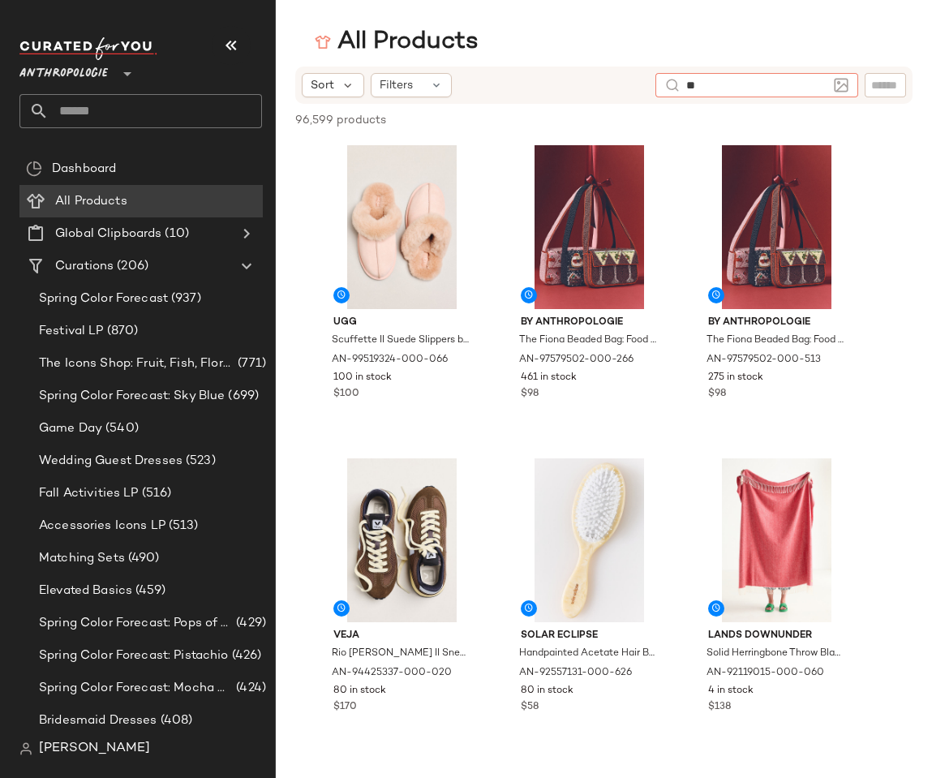
type input "***"
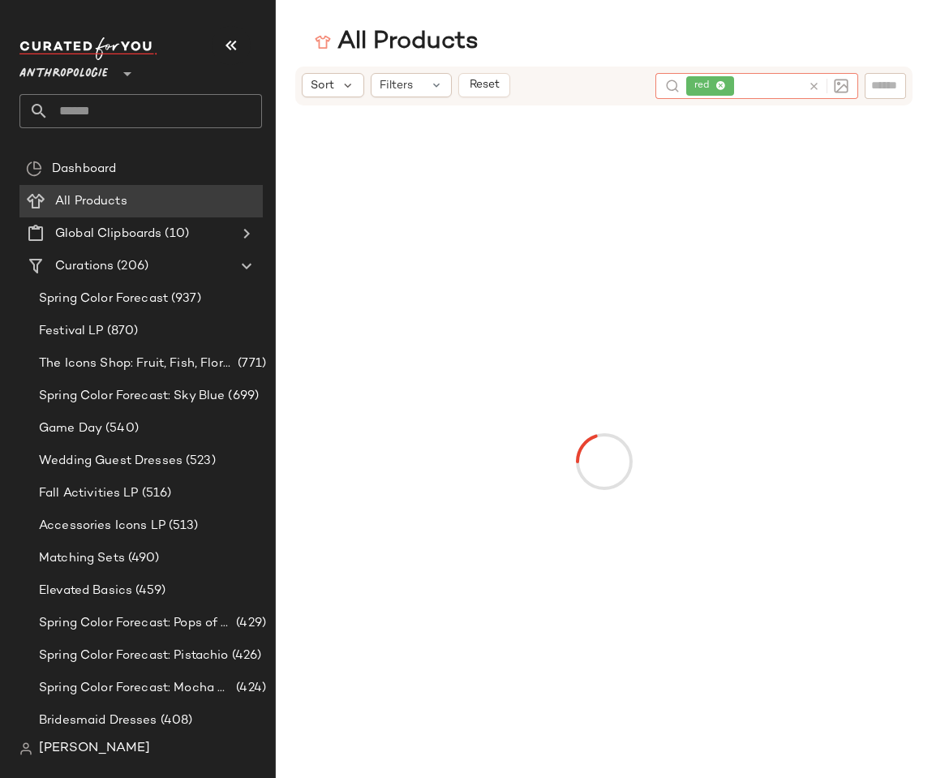
click at [769, 42] on div "All Products" at bounding box center [604, 42] width 656 height 32
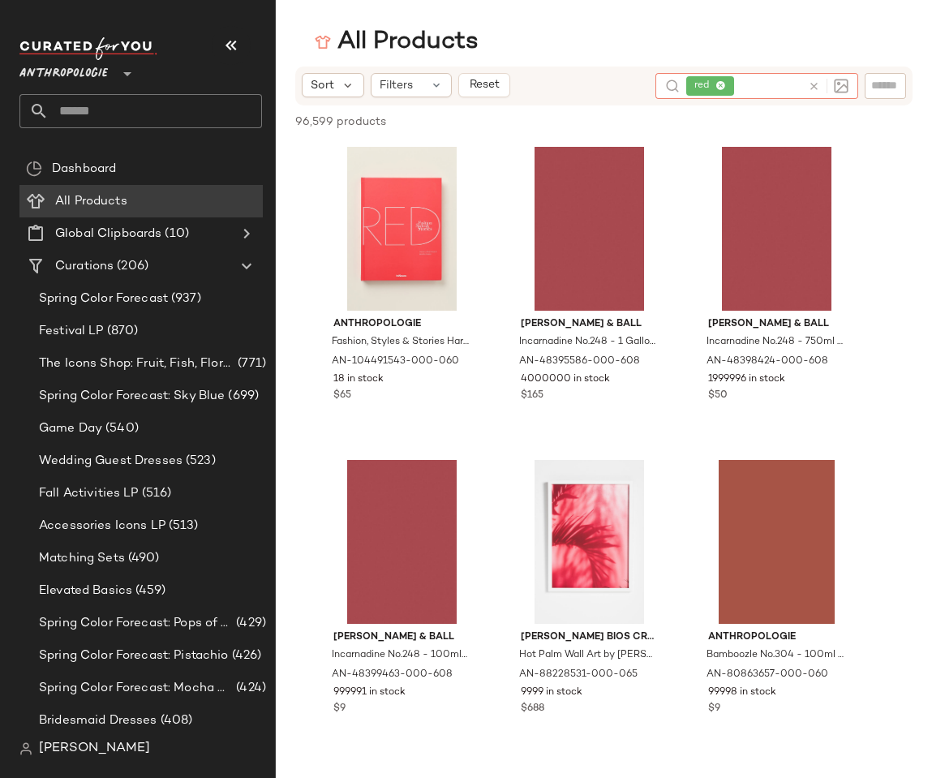
click at [808, 88] on icon at bounding box center [814, 86] width 12 height 12
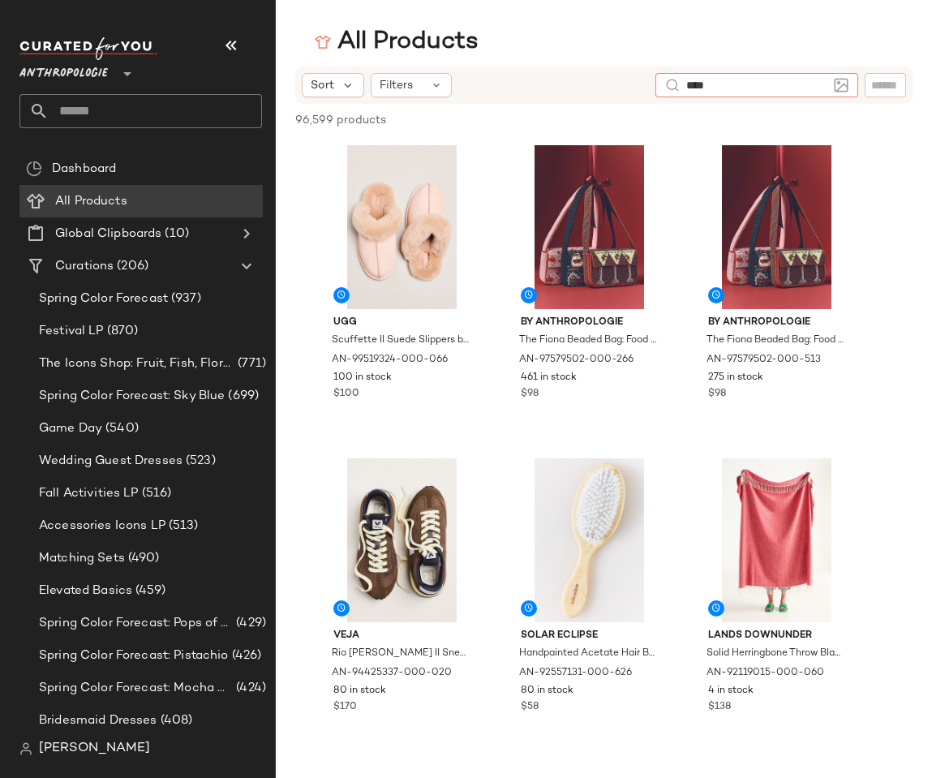
type input "*****"
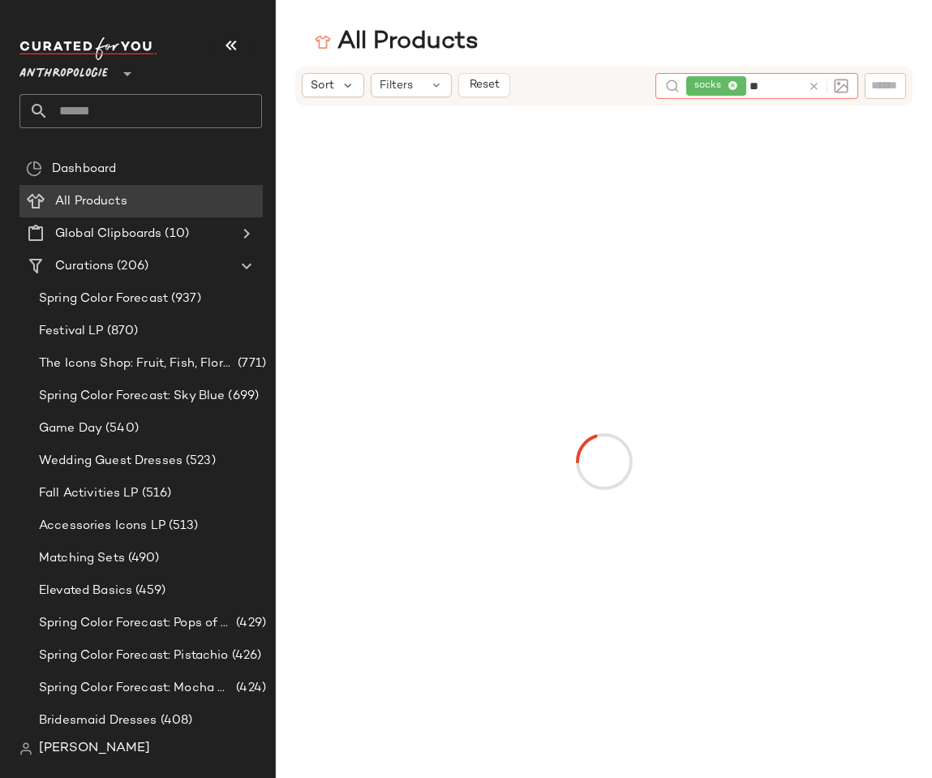
type input "***"
click at [604, 19] on main "All Products Sort Filters Reset socks red" at bounding box center [466, 389] width 932 height 778
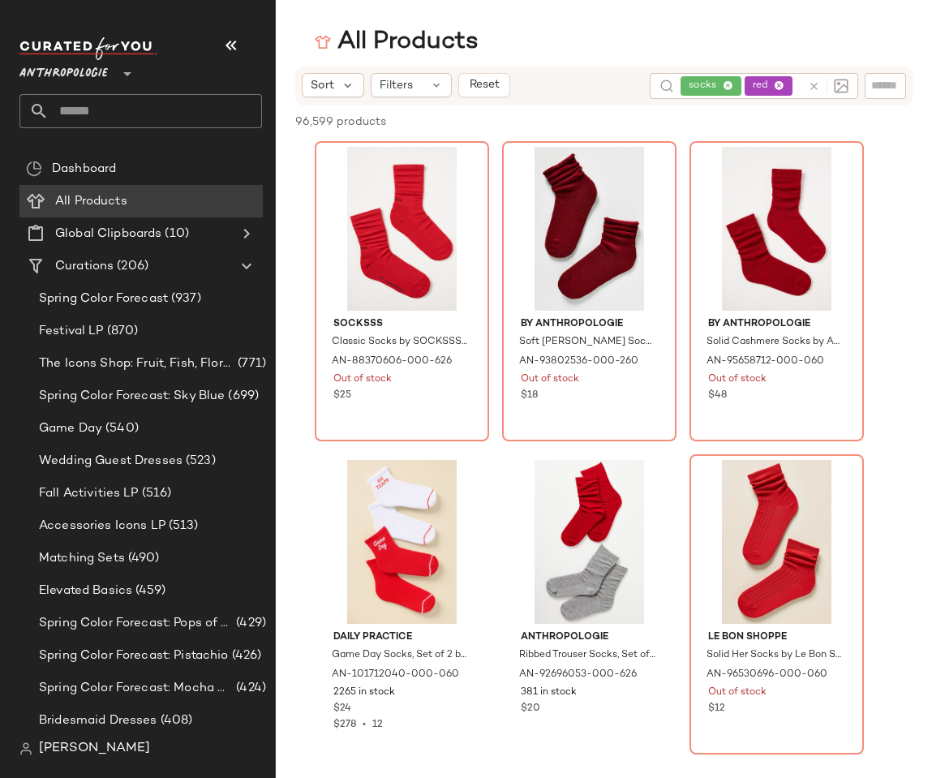
click at [812, 87] on icon at bounding box center [814, 86] width 12 height 12
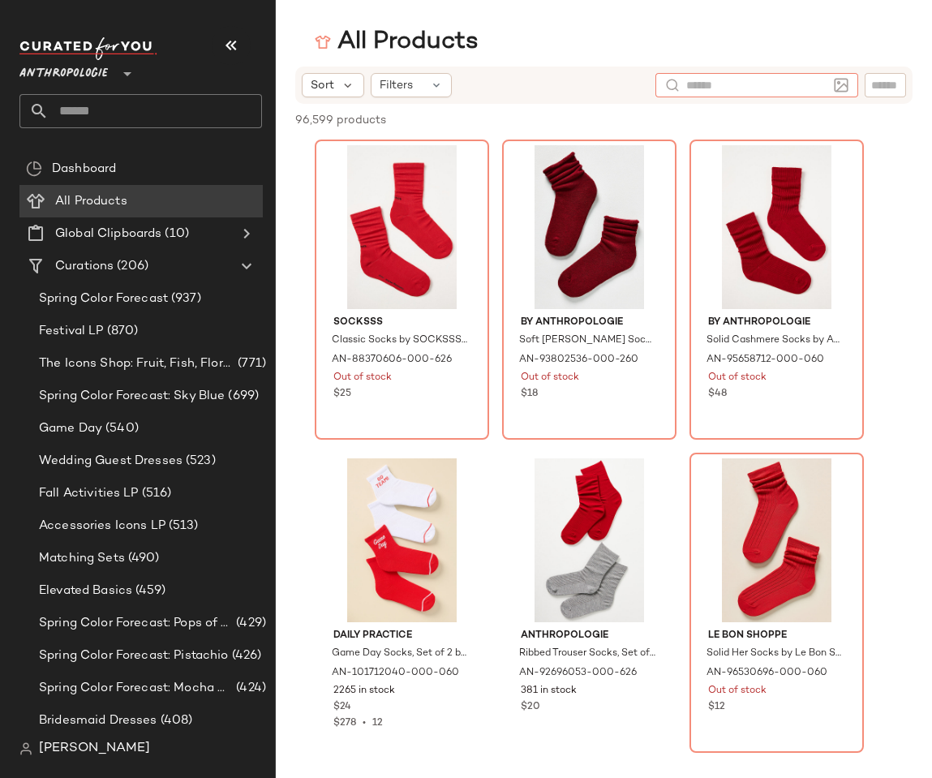
click at [749, 45] on div "All Products" at bounding box center [604, 42] width 656 height 32
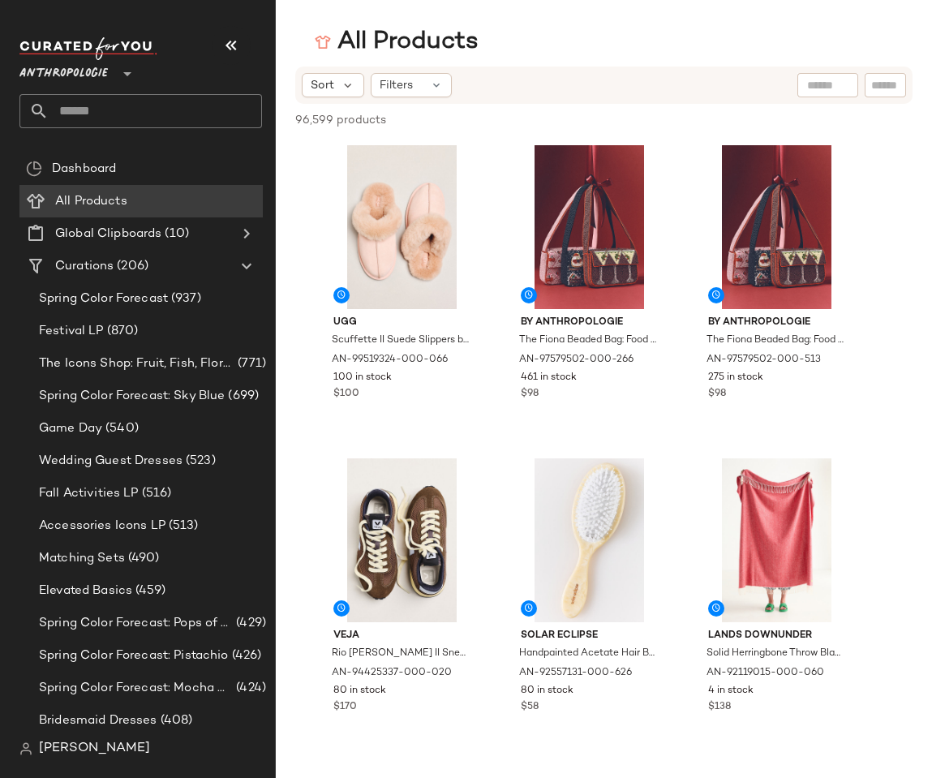
click at [821, 94] on div at bounding box center [827, 85] width 41 height 24
type input "***"
